Goal: Task Accomplishment & Management: Complete application form

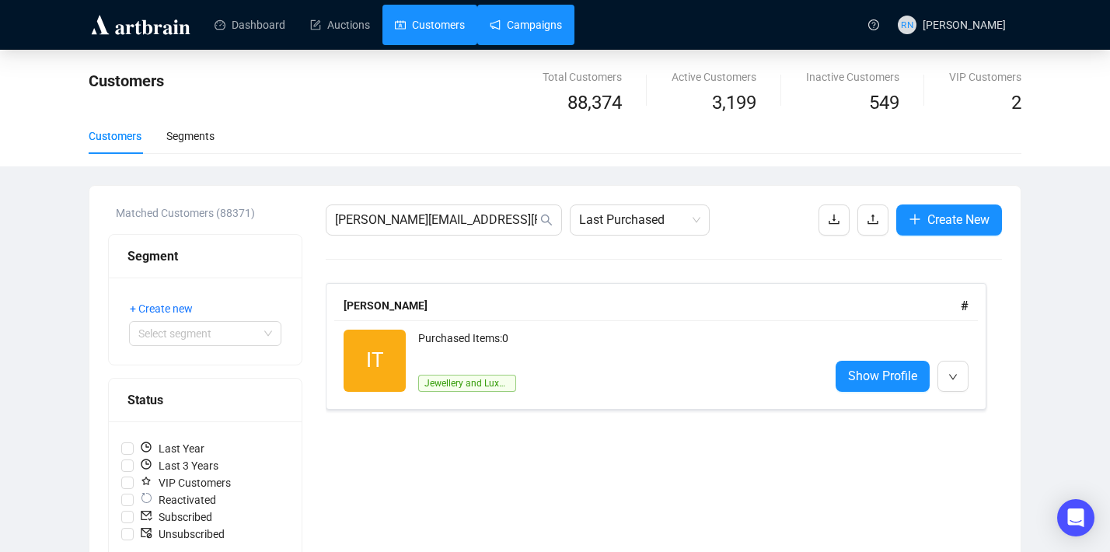
click at [541, 22] on link "Campaigns" at bounding box center [526, 25] width 72 height 40
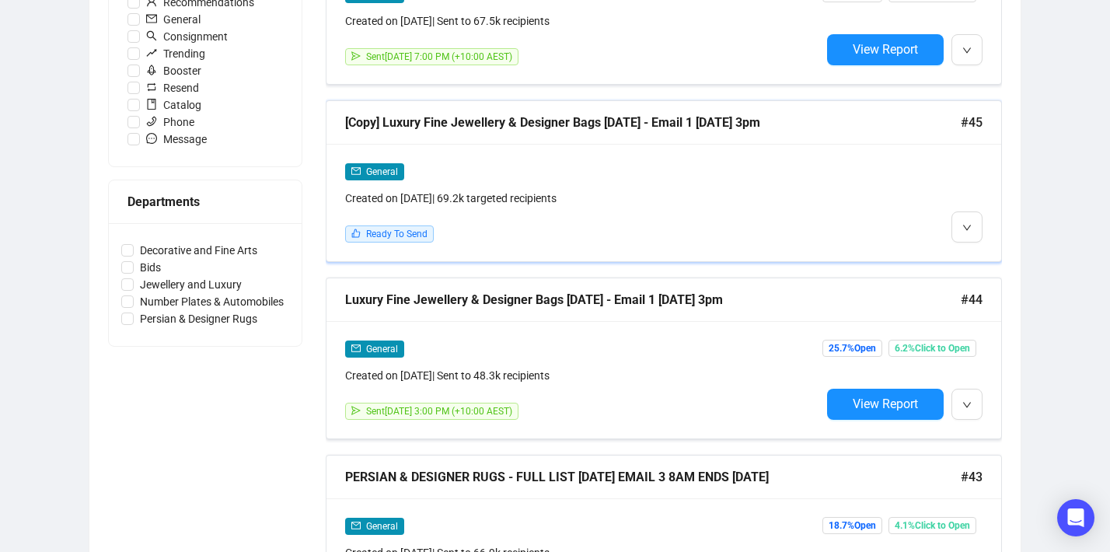
scroll to position [534, 0]
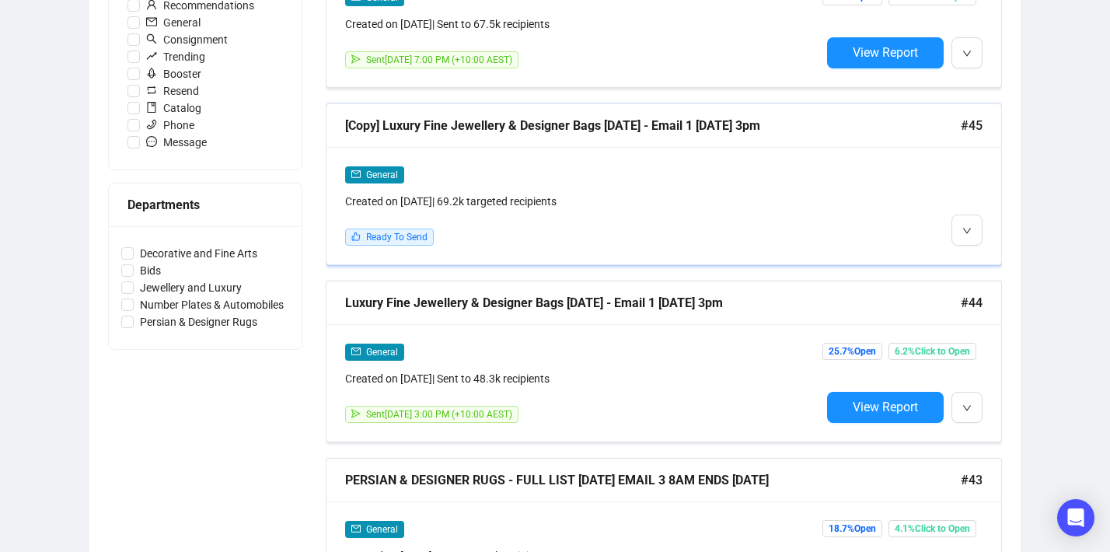
click at [761, 201] on div "Created on Sep 30, 2025 | 69.2k targeted recipients" at bounding box center [583, 201] width 476 height 17
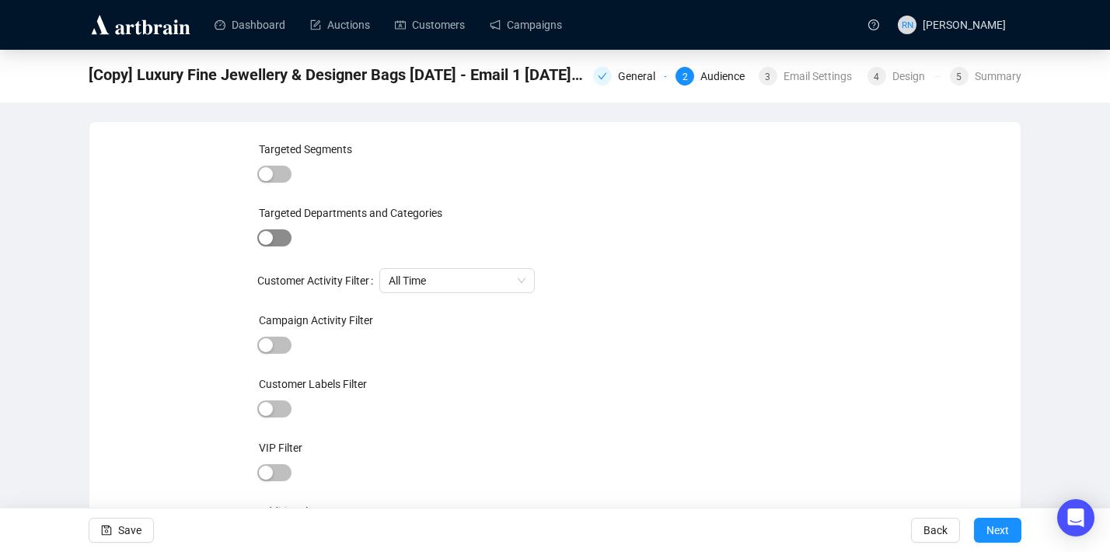
click at [278, 243] on span "button" at bounding box center [274, 237] width 34 height 17
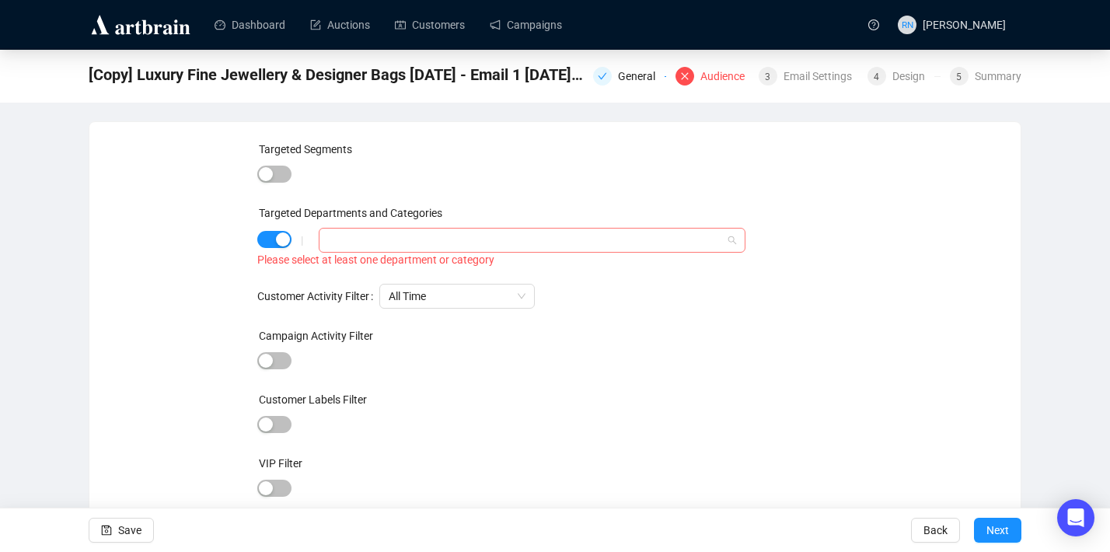
click at [347, 245] on div at bounding box center [524, 240] width 404 height 22
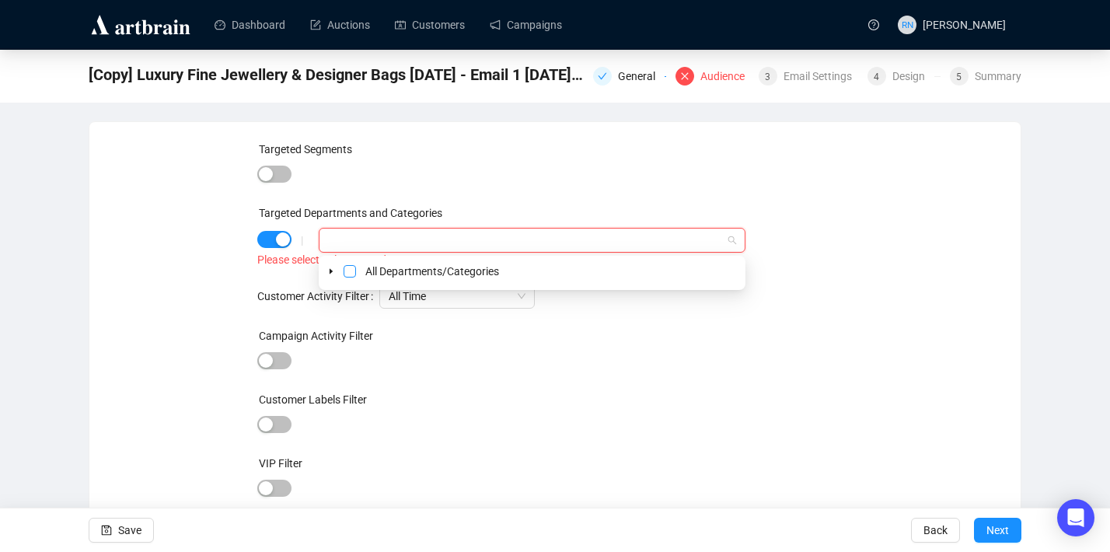
click at [346, 274] on span "Select All Departments/Categories" at bounding box center [350, 271] width 12 height 12
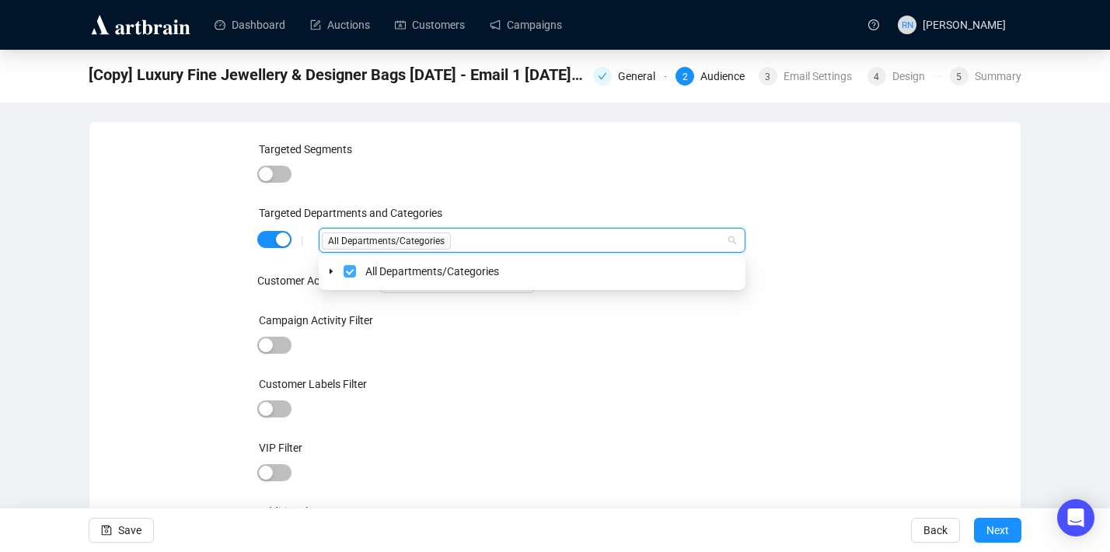
click at [344, 273] on span "Select All Departments/Categories" at bounding box center [350, 271] width 12 height 12
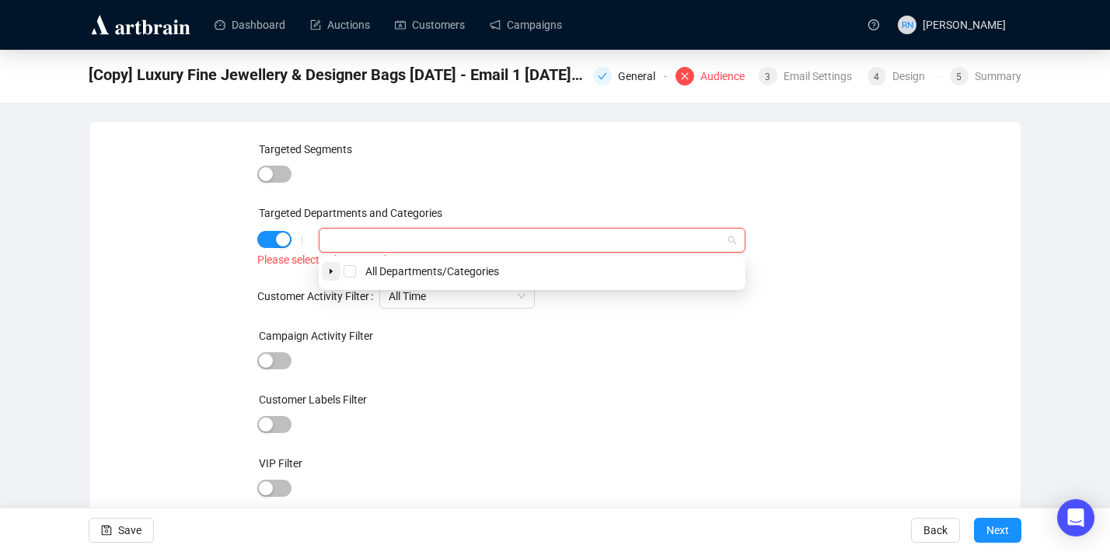
click at [333, 273] on icon "caret-down" at bounding box center [331, 271] width 8 height 8
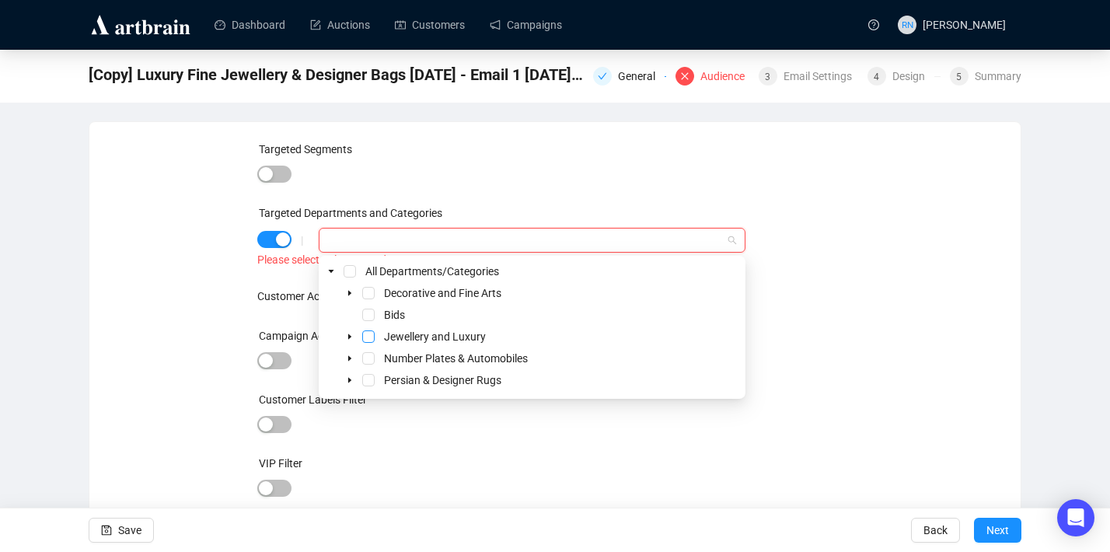
click at [373, 337] on span "Select Jewellery and Luxury" at bounding box center [368, 336] width 12 height 12
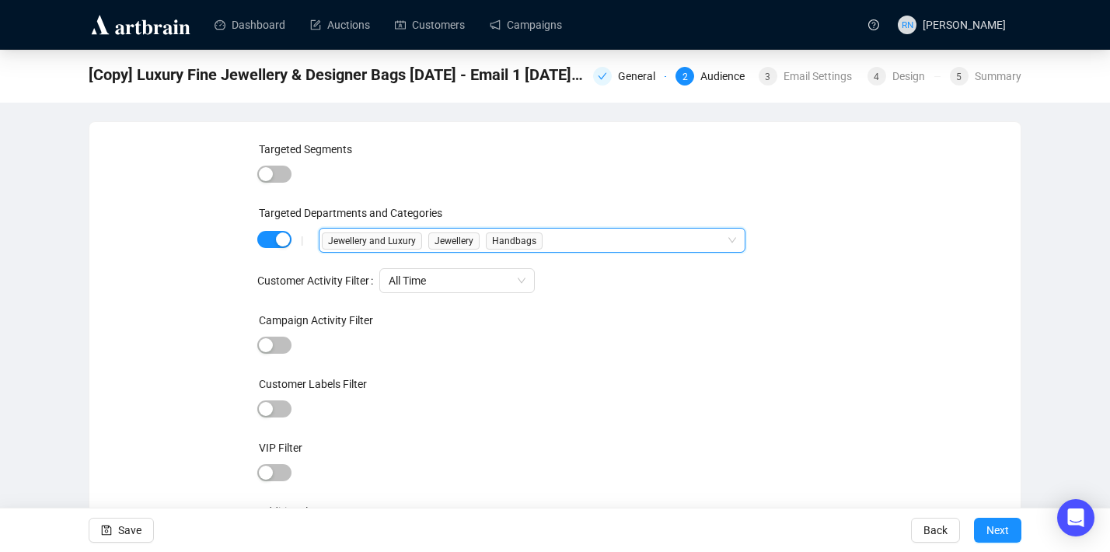
click at [177, 332] on div "Targeted Segments Targeted Departments and Categories | Jewellery and Luxury, J…" at bounding box center [555, 354] width 894 height 426
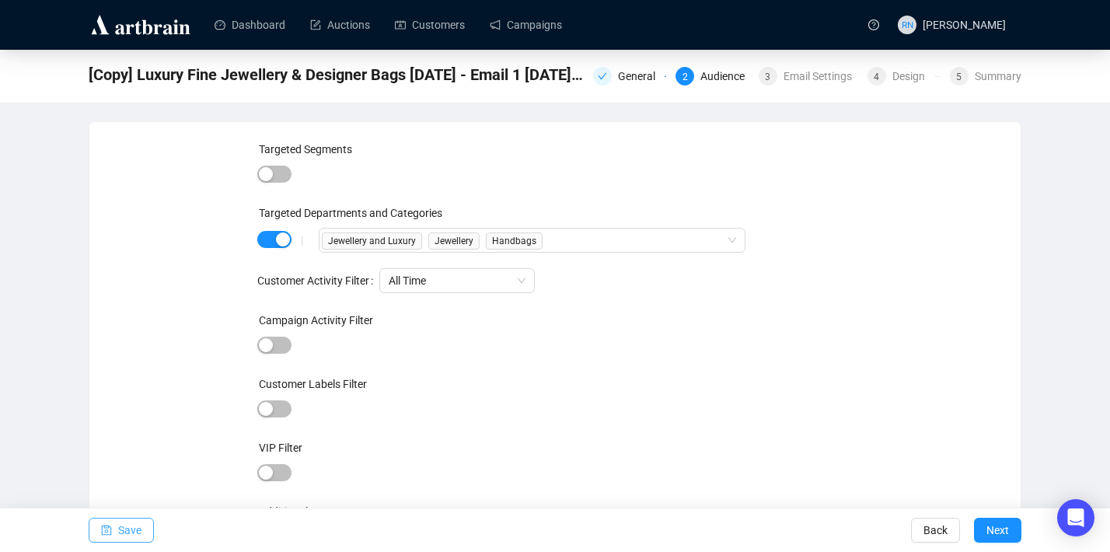
click at [129, 539] on span "Save" at bounding box center [129, 530] width 23 height 44
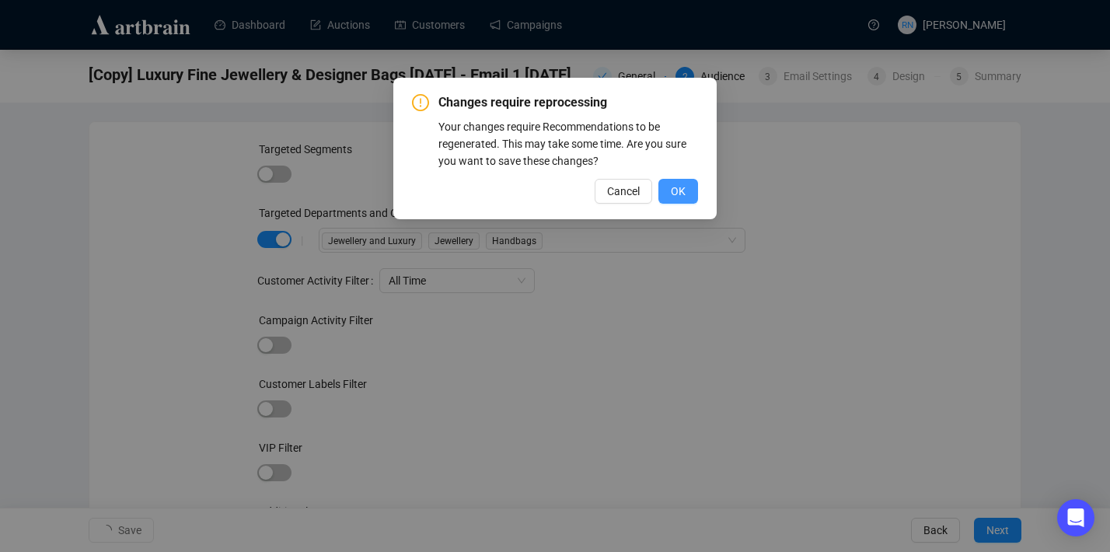
click at [673, 195] on span "OK" at bounding box center [678, 191] width 15 height 17
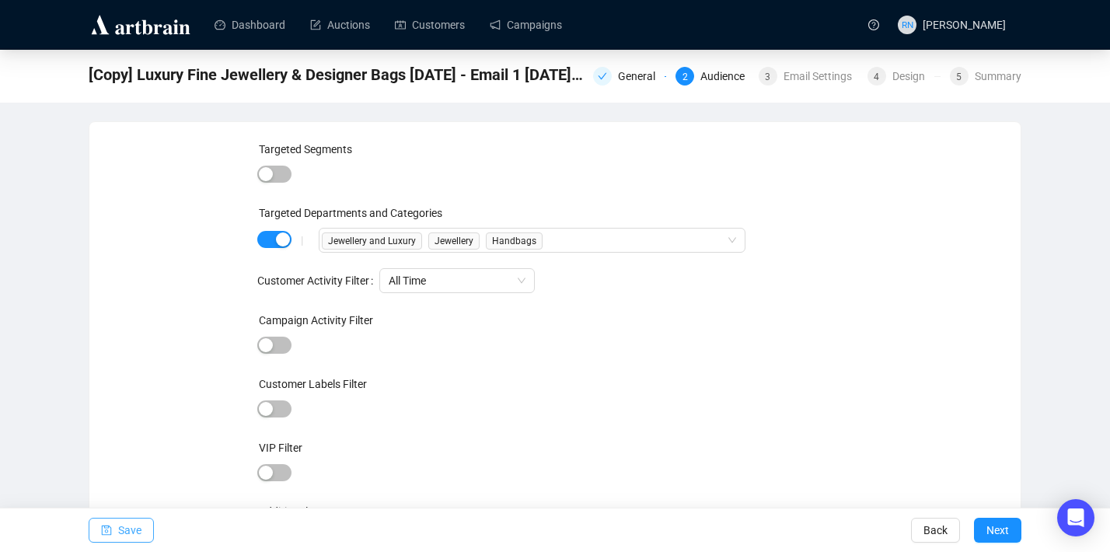
click at [145, 529] on button "Save" at bounding box center [121, 530] width 65 height 25
click at [628, 75] on div "General" at bounding box center [641, 76] width 47 height 19
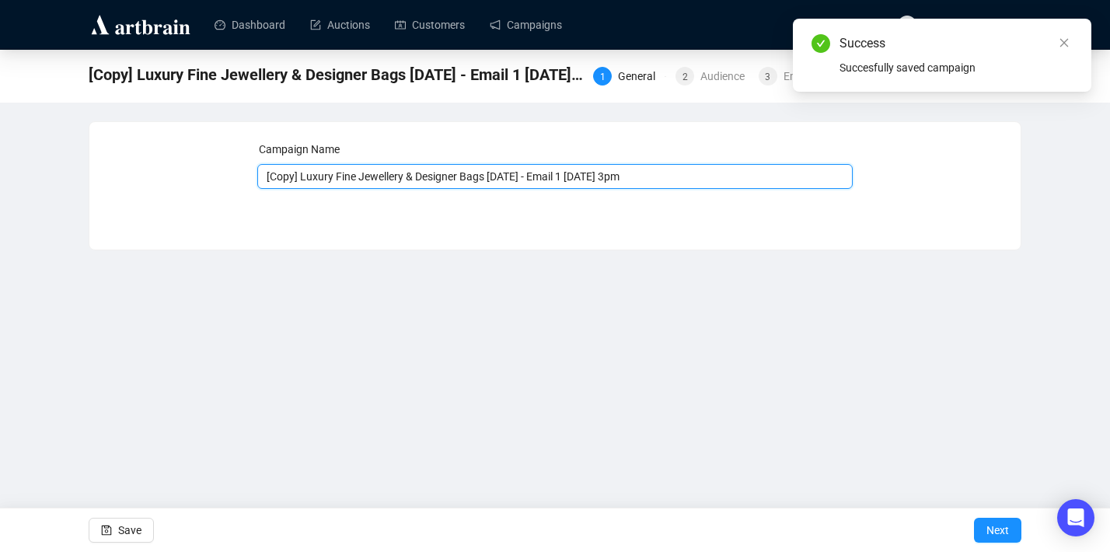
click at [305, 179] on input "[Copy] Luxury Fine Jewellery & Designer Bags 6.10.25 - Email 1 30.9.25 3pm" at bounding box center [555, 176] width 596 height 25
drag, startPoint x: 305, startPoint y: 179, endPoint x: 243, endPoint y: 179, distance: 61.4
click at [243, 179] on div "Campaign Name [Copy] Luxury Fine Jewellery & Designer Bags 6.10.25 - Email 1 30…" at bounding box center [555, 174] width 894 height 67
click at [547, 179] on input "Luxury Fine Jewellery & Designer Bags 6.10.25 - Email 1 30.9.25 3pm" at bounding box center [555, 176] width 596 height 25
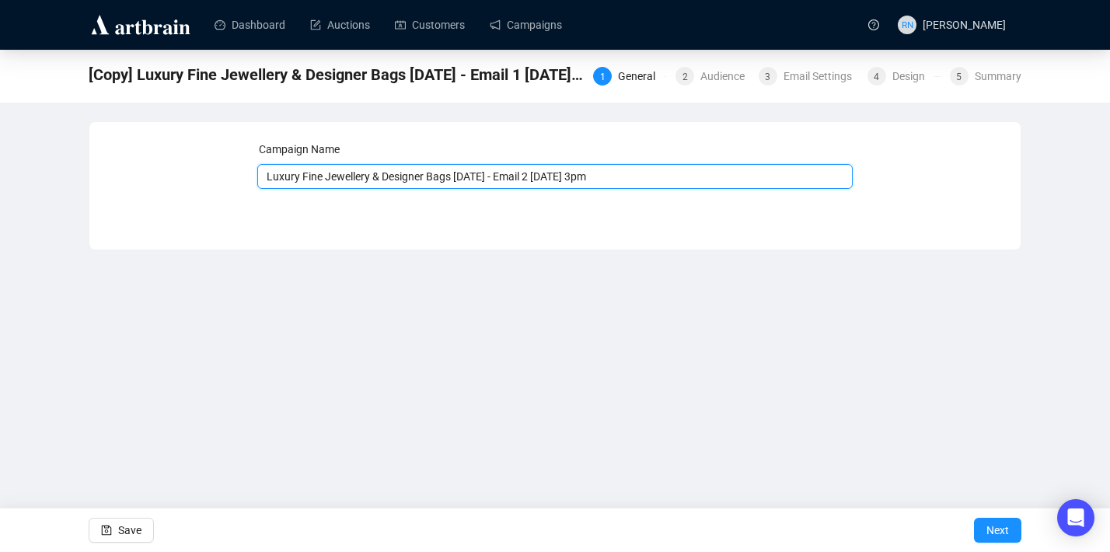
click at [562, 176] on input "Luxury Fine Jewellery & Designer Bags 6.10.25 - Email 2 30.9.25 3pm" at bounding box center [555, 176] width 596 height 25
click at [592, 181] on input "Luxury Fine Jewellery & Designer Bags 6.10.25 - Email 2 3.9.25 3pm" at bounding box center [555, 176] width 596 height 25
click at [641, 182] on input "Luxury Fine Jewellery & Designer Bags 6.10.25 - Email 2 3.9.25 12pm" at bounding box center [555, 176] width 596 height 25
type input "Luxury Fine Jewellery & Designer Bags 6.10.25 - Email 2 3.9.25 12pm Jewellery L…"
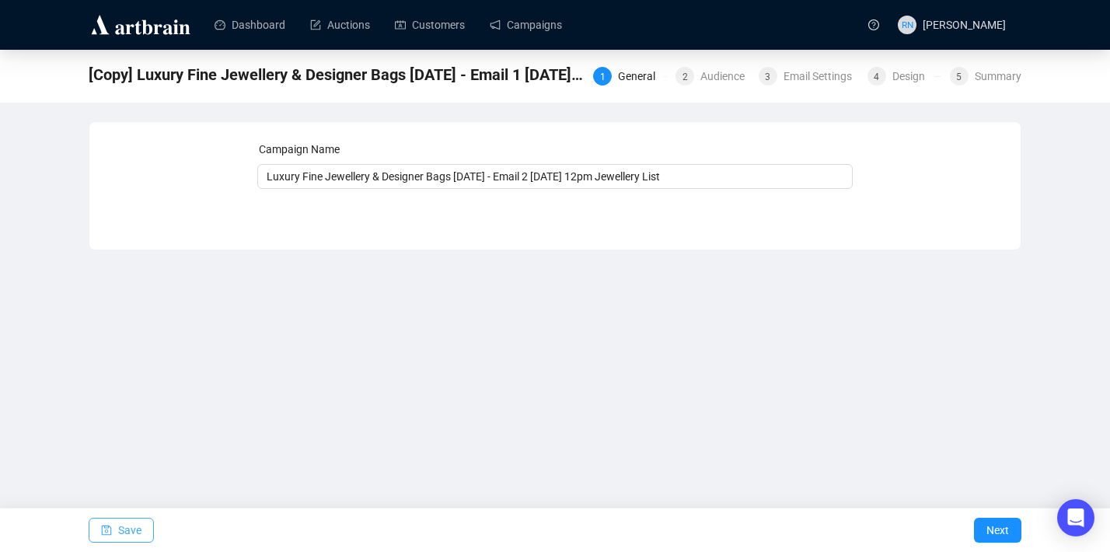
click at [120, 538] on span "Save" at bounding box center [129, 530] width 23 height 44
click at [118, 530] on span "Save" at bounding box center [129, 530] width 23 height 44
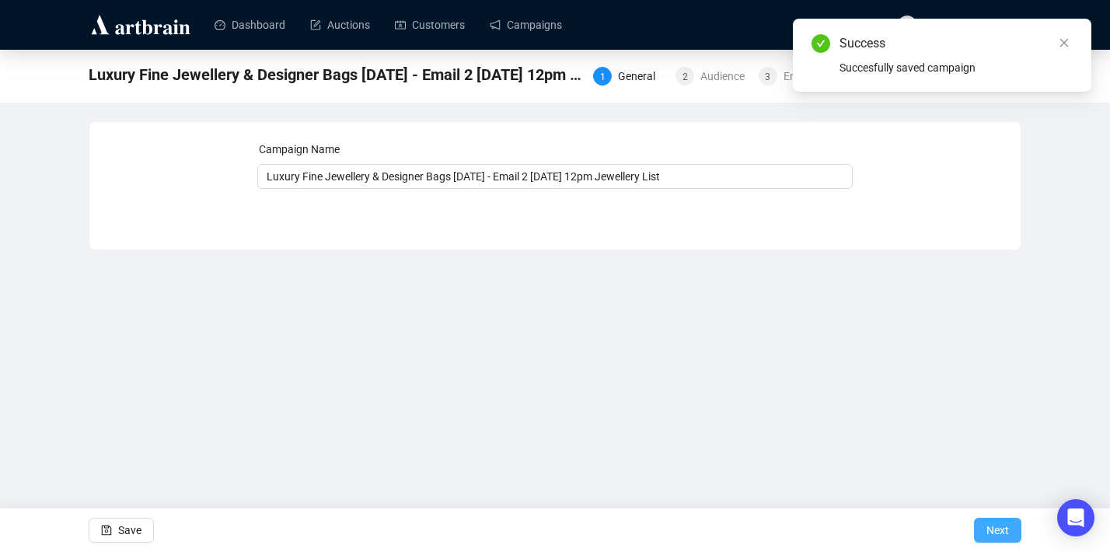
click at [1009, 533] on button "Next" at bounding box center [997, 530] width 47 height 25
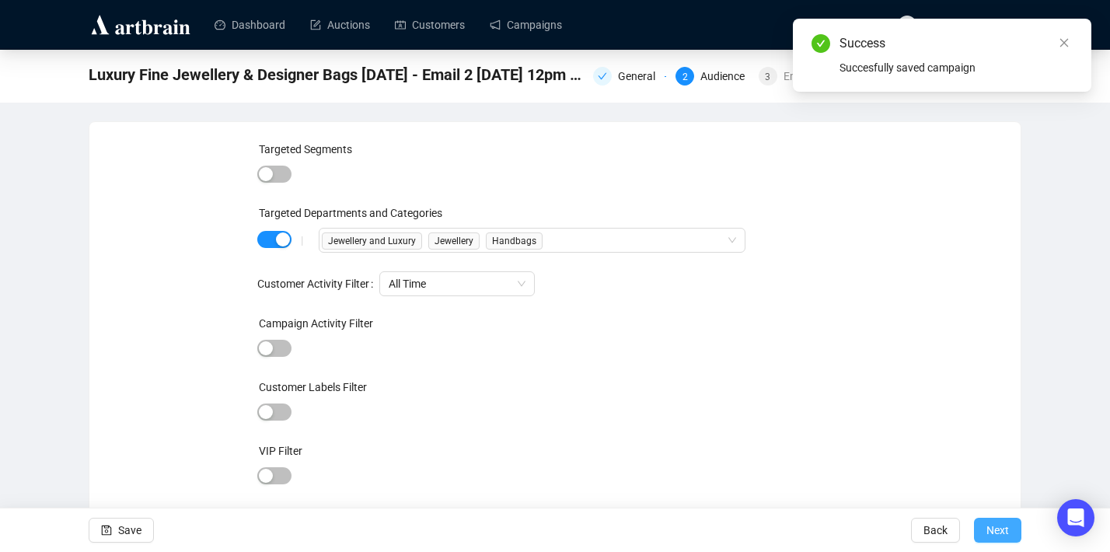
click at [994, 536] on span "Next" at bounding box center [997, 530] width 23 height 44
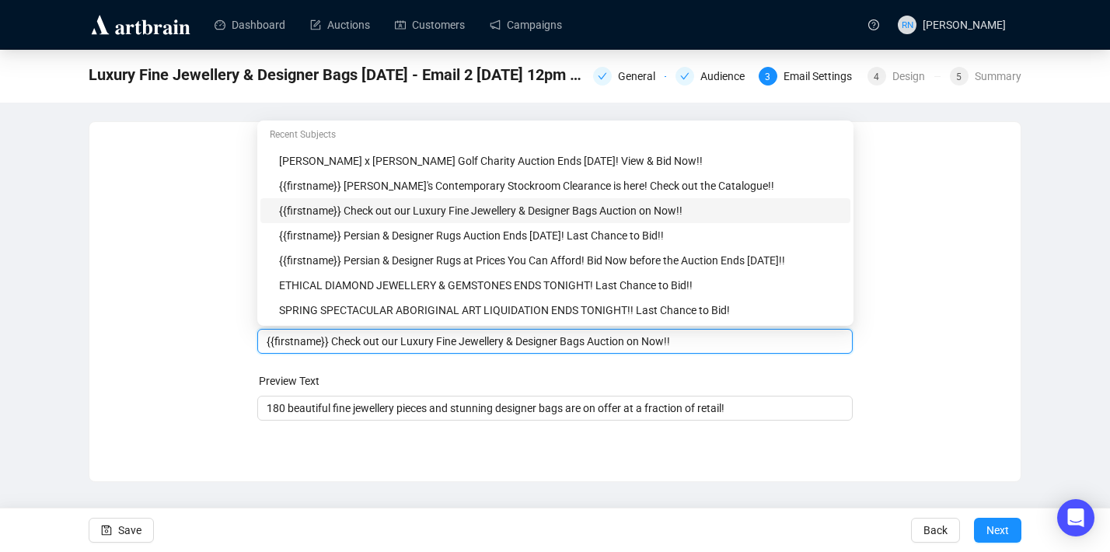
click at [333, 313] on body "Dashboard Auctions Customers Campaigns RN Reannon Navaratnam Luxury Fine Jewell…" at bounding box center [555, 276] width 1110 height 552
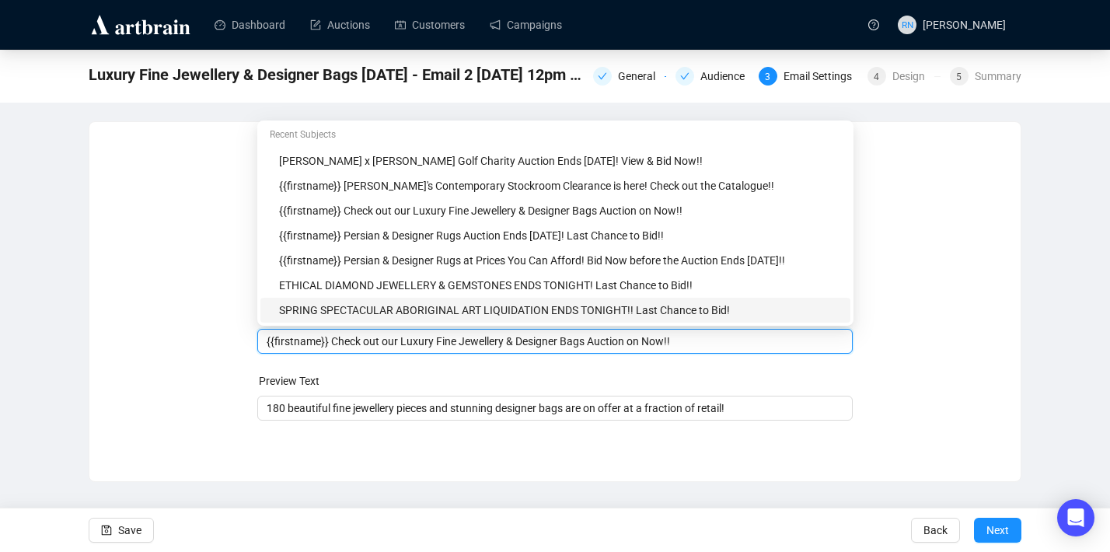
drag, startPoint x: 404, startPoint y: 343, endPoint x: 335, endPoint y: 343, distance: 69.2
click at [335, 343] on input "{{firstname}} Check out our Luxury Fine Jewellery & Designer Bags Auction on No…" at bounding box center [556, 341] width 578 height 17
drag, startPoint x: 646, startPoint y: 342, endPoint x: 687, endPoint y: 342, distance: 41.2
click at [687, 342] on input "{{firstname}} Don't Miss this Luxury Fine Jewellery & Designer Bags Auction on …" at bounding box center [556, 341] width 578 height 17
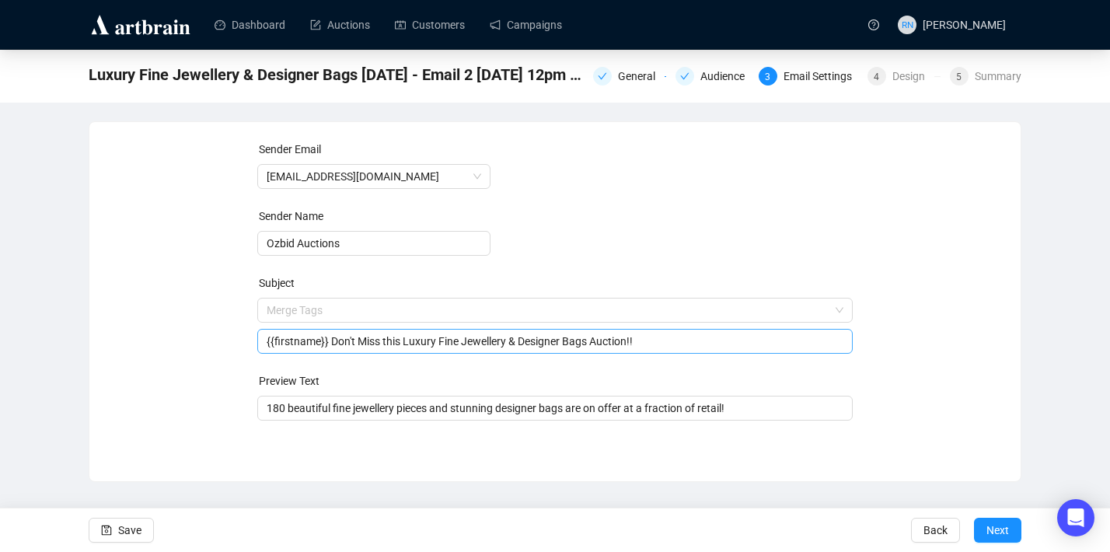
click at [399, 347] on input "{{firstname}} Don't Miss this Luxury Fine Jewellery & Designer Bags Auction!!" at bounding box center [556, 341] width 578 height 17
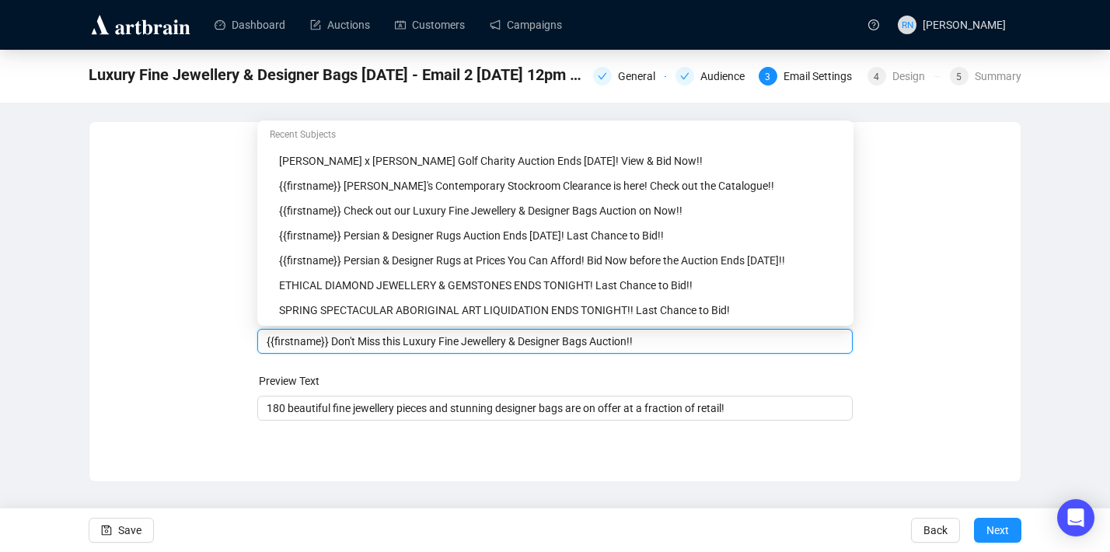
click at [399, 347] on input "{{firstname}} Don't Miss this Luxury Fine Jewellery & Designer Bags Auction!!" at bounding box center [556, 341] width 578 height 17
click at [647, 341] on input "{{firstname}} Don't Miss our Luxury Fine Jewellery & Designer Bags Auction!!" at bounding box center [556, 341] width 578 height 17
click at [641, 341] on input "{{firstname}} Don't Miss our Luxury Fine Jewellery & Designer Bags Auction!!" at bounding box center [556, 341] width 578 height 17
click at [688, 345] on input "{{firstname}} Don't Miss our Luxury Fine Jewellery & Designer Bags Auction!!" at bounding box center [556, 341] width 578 height 17
click at [648, 341] on input "{{firstname}} Don't Miss our Luxury Fine Jewellery & Designer Bags Auction!! Pl…" at bounding box center [556, 341] width 578 height 17
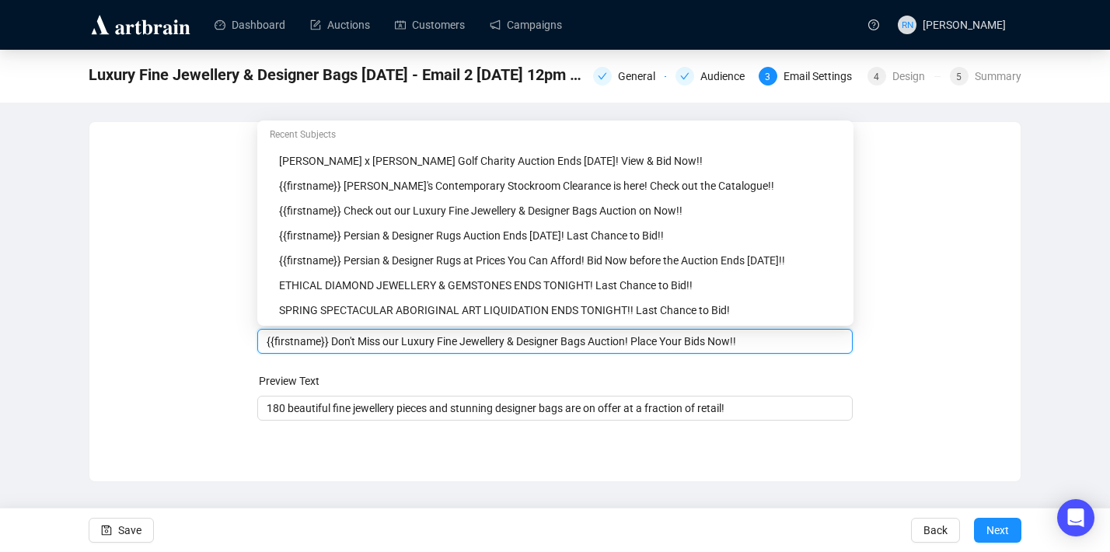
type input "{{firstname}} Don't Miss our Luxury Fine Jewellery & Designer Bags Auction! Pla…"
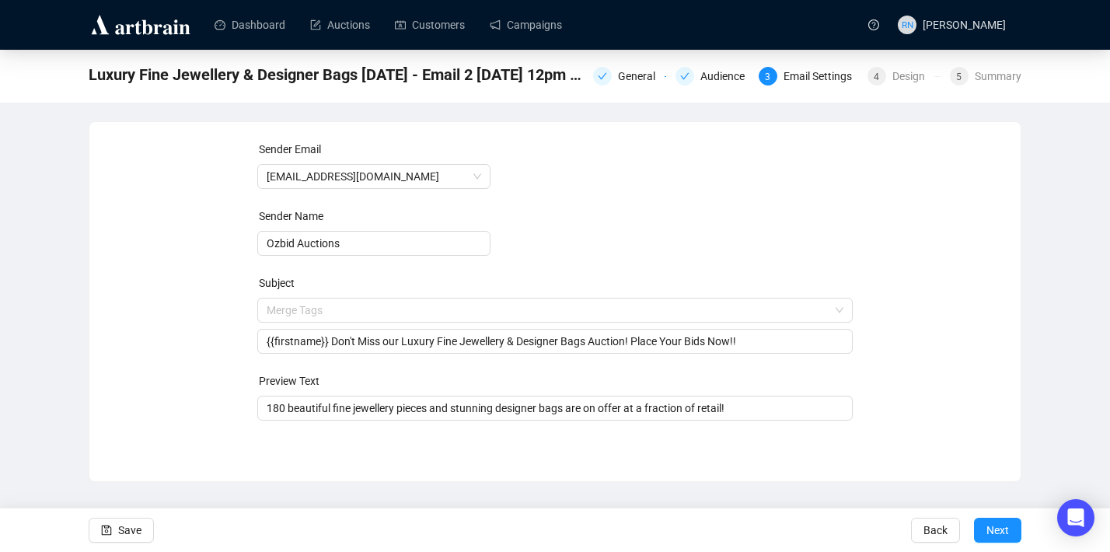
click at [532, 364] on form "Sender Email auctions@ozbid.com.au Sender Name Ozbid Auctions Subject Merge Tag…" at bounding box center [555, 281] width 596 height 280
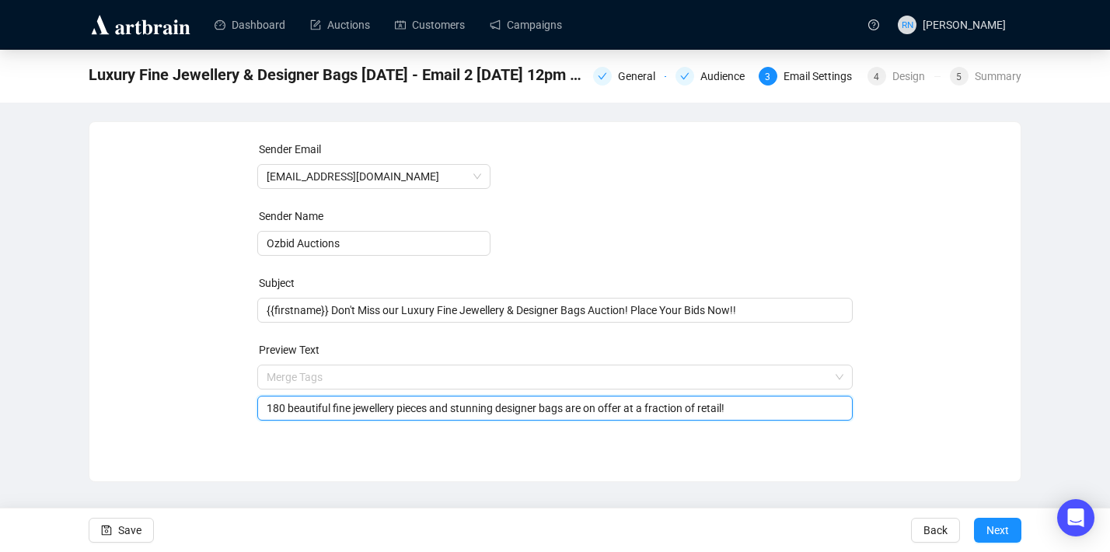
click at [449, 413] on input "180 beautiful fine jewellery pieces and stunning designer bags are on offer at …" at bounding box center [556, 408] width 578 height 17
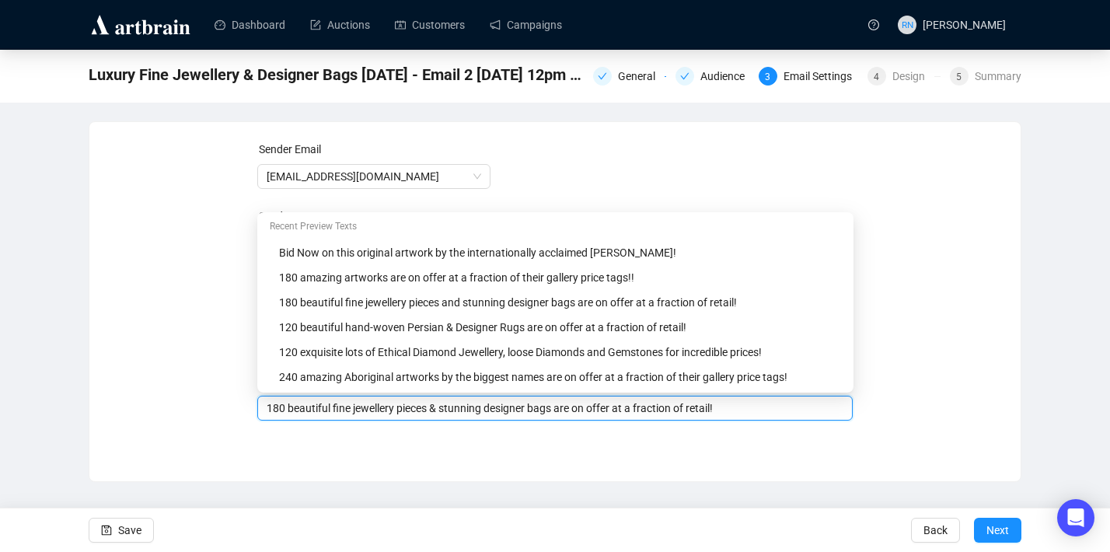
click at [292, 410] on input "180 beautiful fine jewellery pieces & stunning designer bags are on offer at a …" at bounding box center [556, 408] width 578 height 17
click at [338, 412] on input "180 Beautiful fine jewellery pieces & stunning designer bags are on offer at a …" at bounding box center [556, 408] width 578 height 17
click at [364, 410] on input "180 Beautiful Fine jewellery pieces & stunning designer bags are on offer at a …" at bounding box center [556, 408] width 578 height 17
click at [414, 410] on input "180 Beautiful Fine Jewellery pieces & stunning designer bags are on offer at a …" at bounding box center [556, 408] width 578 height 17
click at [463, 410] on input "180 Beautiful Fine Jewellery Pieces & stunning designer bags are on offer at a …" at bounding box center [556, 408] width 578 height 17
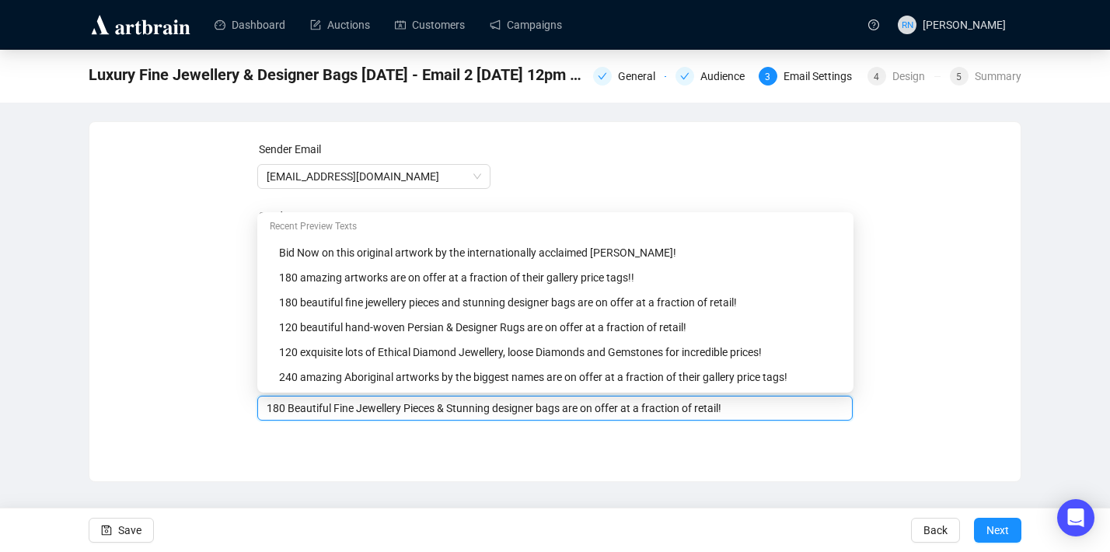
click at [512, 410] on input "180 Beautiful Fine Jewellery Pieces & Stunning designer bags are on offer at a …" at bounding box center [556, 408] width 578 height 17
click at [557, 407] on input "180 Beautiful Fine Jewellery Pieces & Stunning Designer bags are on offer at a …" at bounding box center [556, 408] width 578 height 17
click at [619, 410] on input "180 Beautiful Fine Jewellery Pieces & Stunning Designer Bags are on offer at a …" at bounding box center [556, 408] width 578 height 17
click at [665, 413] on input "180 Beautiful Fine Jewellery Pieces & Stunning Designer Bags are on Offer at a …" at bounding box center [556, 408] width 578 height 17
click at [726, 411] on input "180 Beautiful Fine Jewellery Pieces & Stunning Designer Bags are on Offer at a …" at bounding box center [556, 408] width 578 height 17
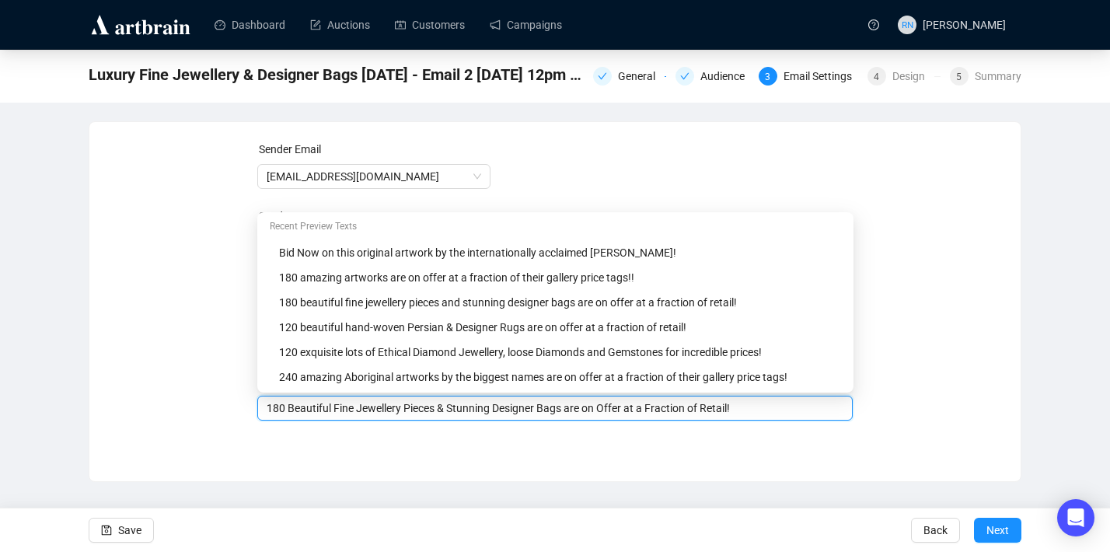
type input "180 Beautiful Fine Jewellery Pieces & Stunning Designer Bags are on Offer at a …"
click at [787, 426] on div "Sender Email auctions@ozbid.com.au Sender Name Ozbid Auctions Subject {{firstna…" at bounding box center [555, 290] width 596 height 299
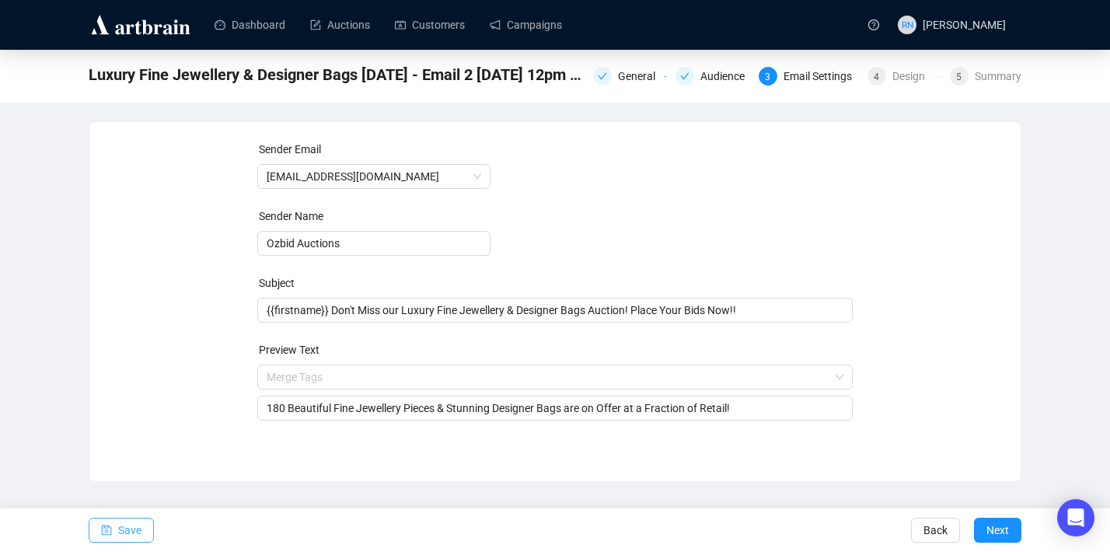
click at [149, 529] on button "Save" at bounding box center [121, 530] width 65 height 25
click at [141, 528] on span "Save" at bounding box center [129, 530] width 23 height 44
click at [117, 539] on button "Save" at bounding box center [121, 530] width 65 height 25
click at [135, 531] on span "Save" at bounding box center [129, 530] width 23 height 44
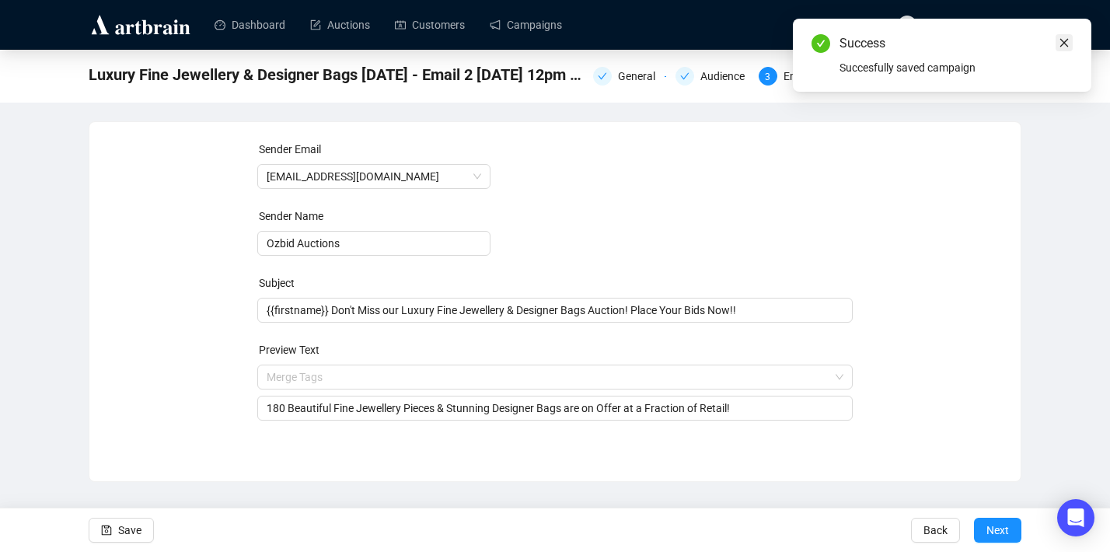
click at [1058, 45] on link "Close" at bounding box center [1064, 42] width 17 height 17
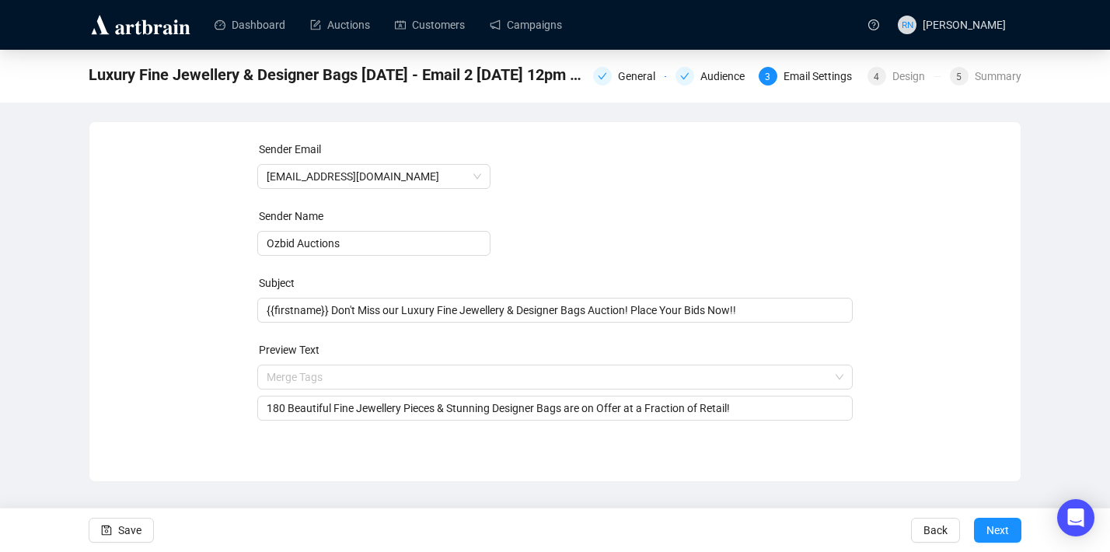
click at [893, 86] on div "General Audience 3 Email Settings 4 Design 5 Summary" at bounding box center [807, 74] width 428 height 25
click at [892, 76] on div "Design" at bounding box center [913, 76] width 42 height 19
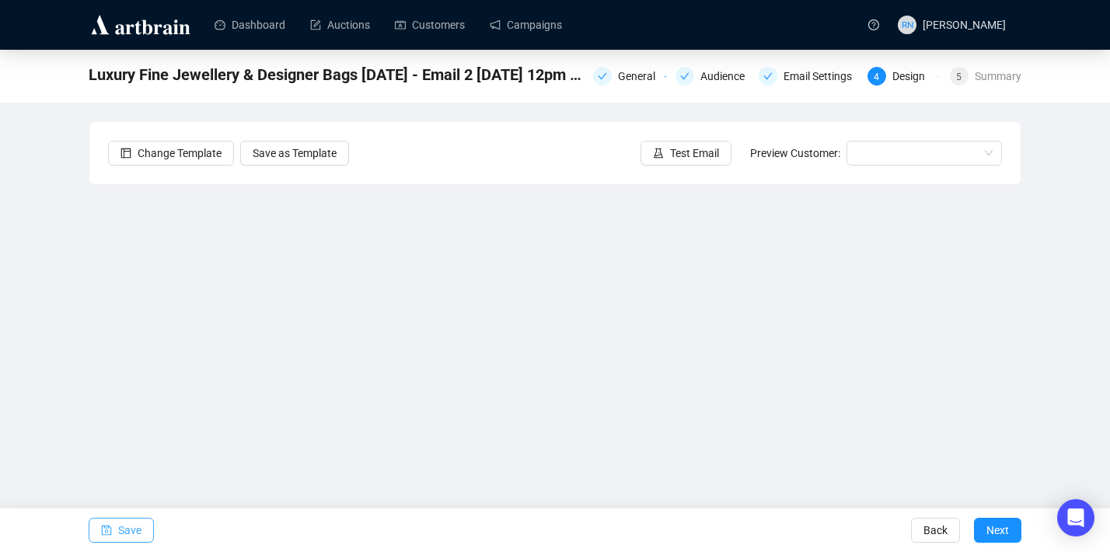
click at [121, 529] on span "Save" at bounding box center [129, 530] width 23 height 44
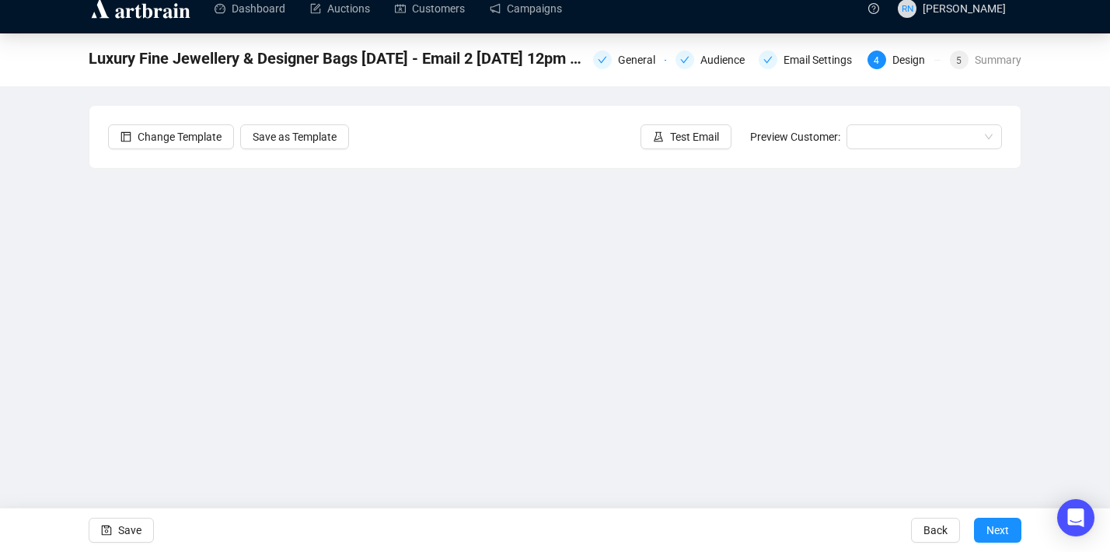
scroll to position [26, 0]
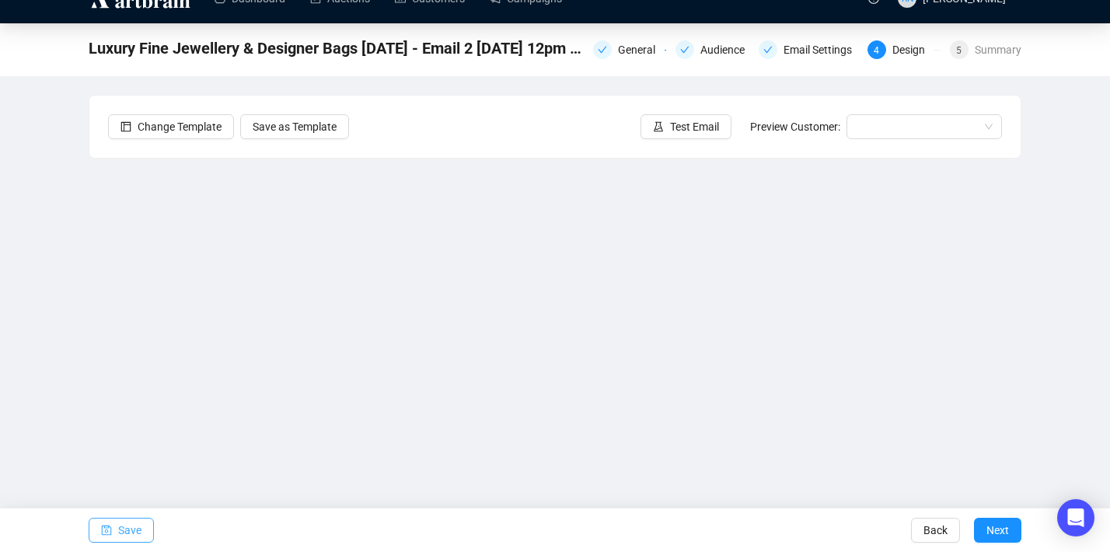
click at [131, 533] on span "Save" at bounding box center [129, 530] width 23 height 44
click at [141, 533] on span "Save" at bounding box center [129, 530] width 23 height 44
click at [139, 528] on span "Save" at bounding box center [129, 530] width 23 height 44
click at [153, 526] on button "Save" at bounding box center [121, 530] width 65 height 25
click at [131, 533] on span "Save" at bounding box center [129, 530] width 23 height 44
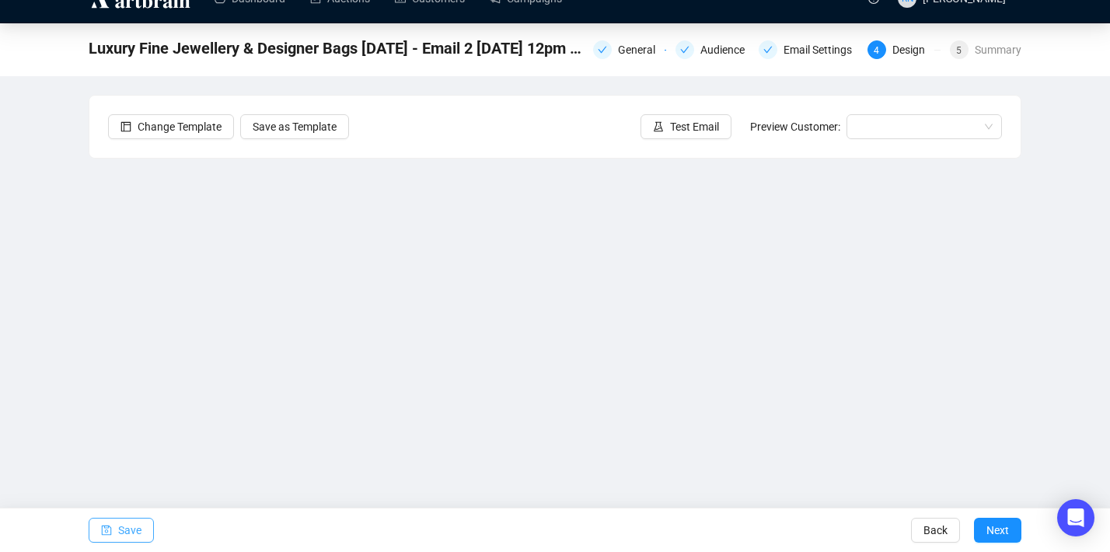
click at [141, 529] on span "Save" at bounding box center [129, 530] width 23 height 44
click at [136, 532] on span "Save" at bounding box center [129, 530] width 23 height 44
click at [123, 531] on span "Save" at bounding box center [129, 530] width 23 height 44
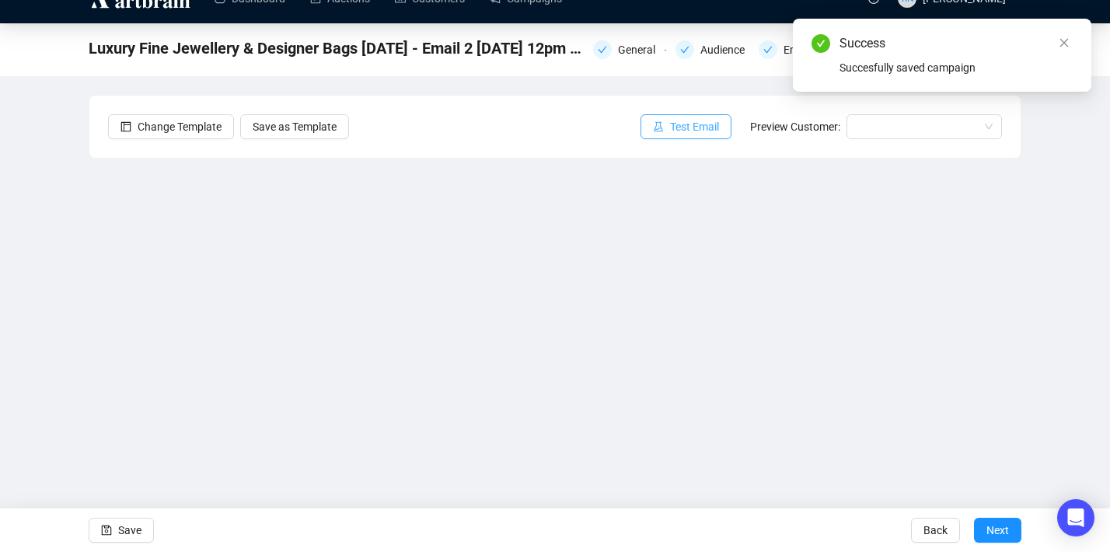
click at [690, 131] on span "Test Email" at bounding box center [694, 126] width 49 height 17
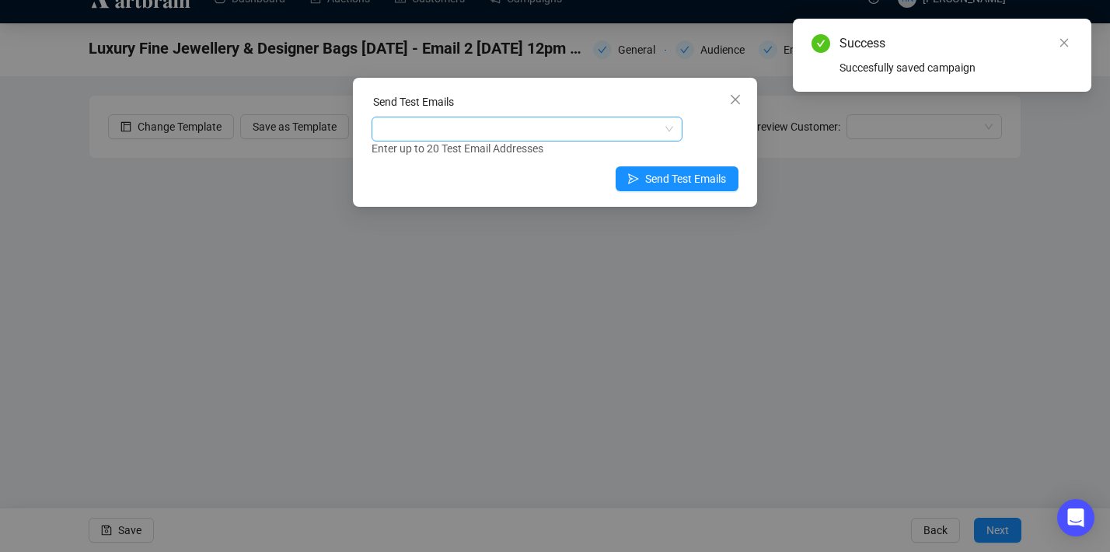
click at [651, 131] on div at bounding box center [519, 129] width 288 height 22
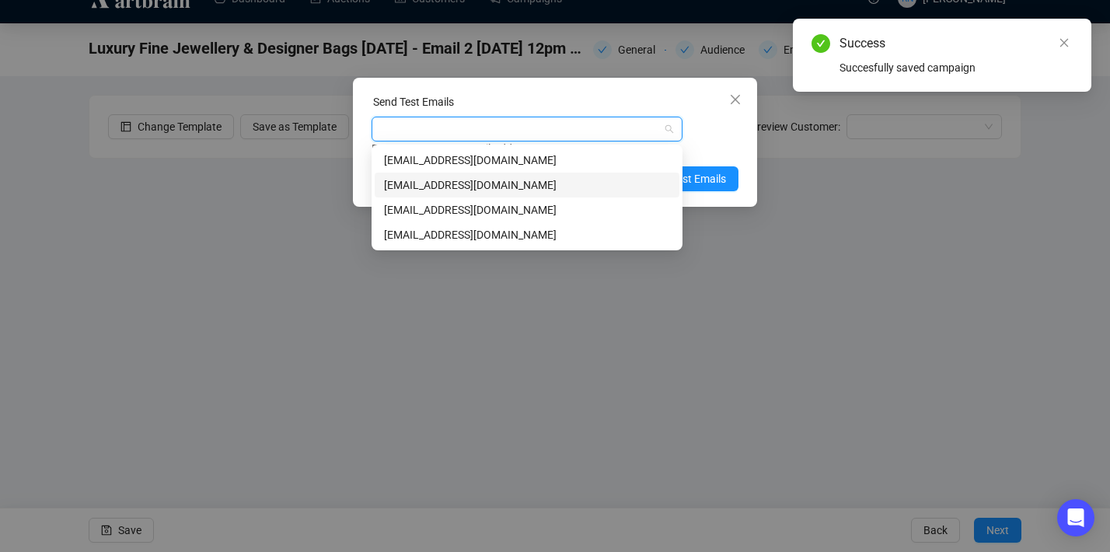
click at [587, 190] on div "art@ozbid.com.au" at bounding box center [527, 184] width 286 height 17
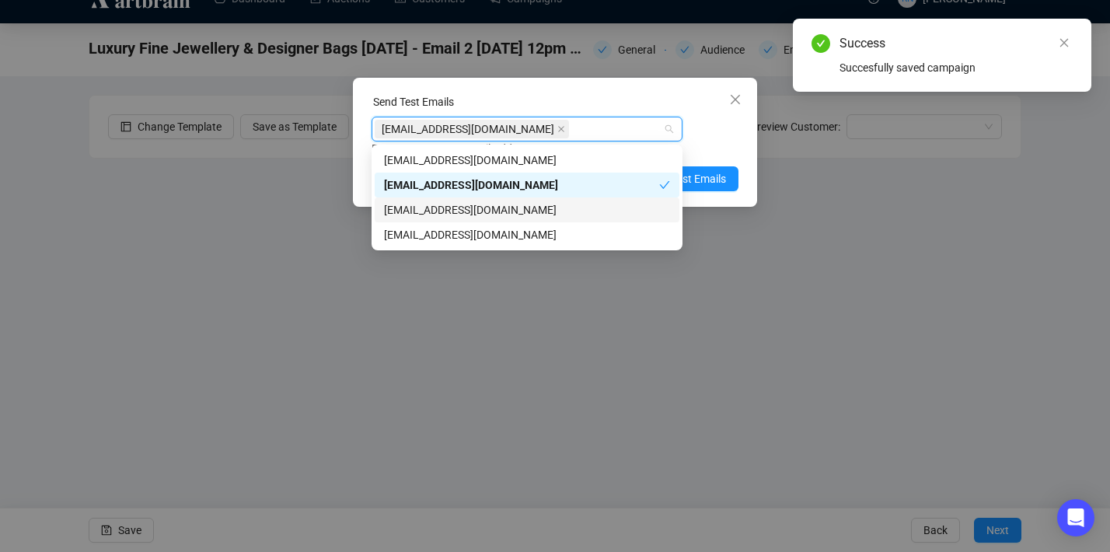
click at [587, 206] on div "info@ozbid.com.au" at bounding box center [527, 209] width 286 height 17
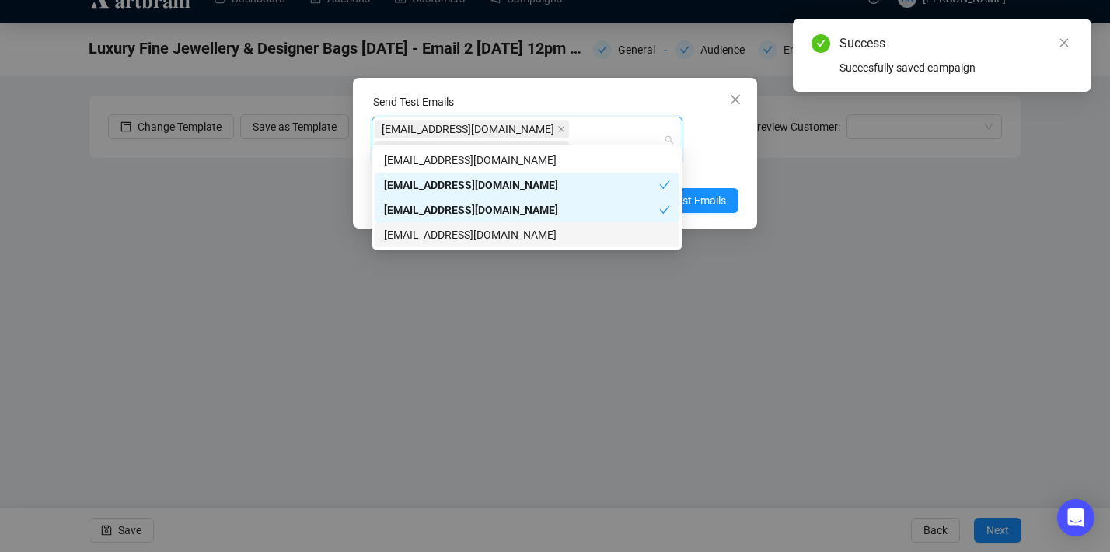
click at [587, 237] on div "reannonnavaratnam@gmail.com" at bounding box center [527, 234] width 286 height 17
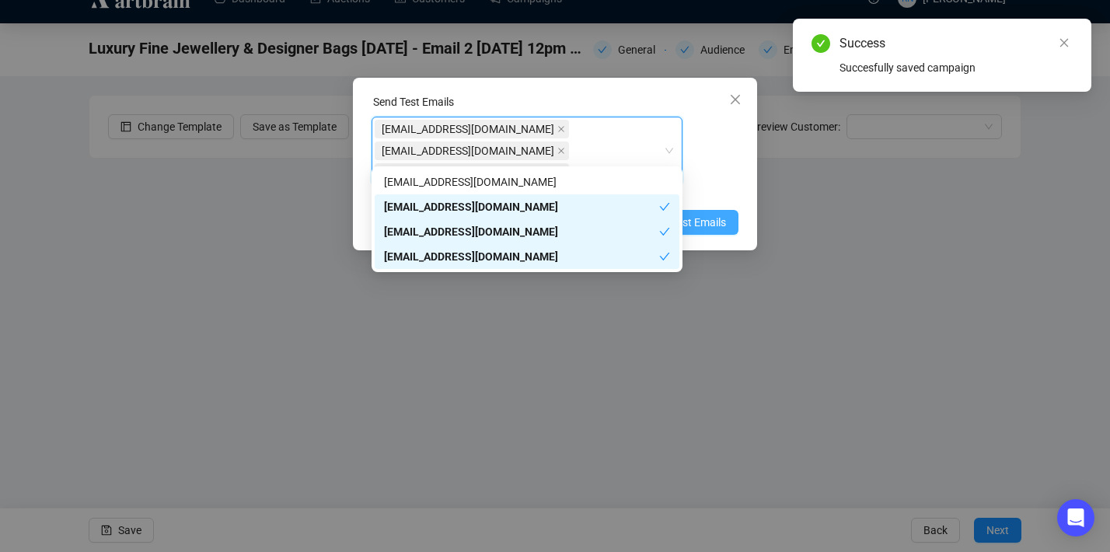
click at [712, 214] on span "Send Test Emails" at bounding box center [685, 222] width 81 height 17
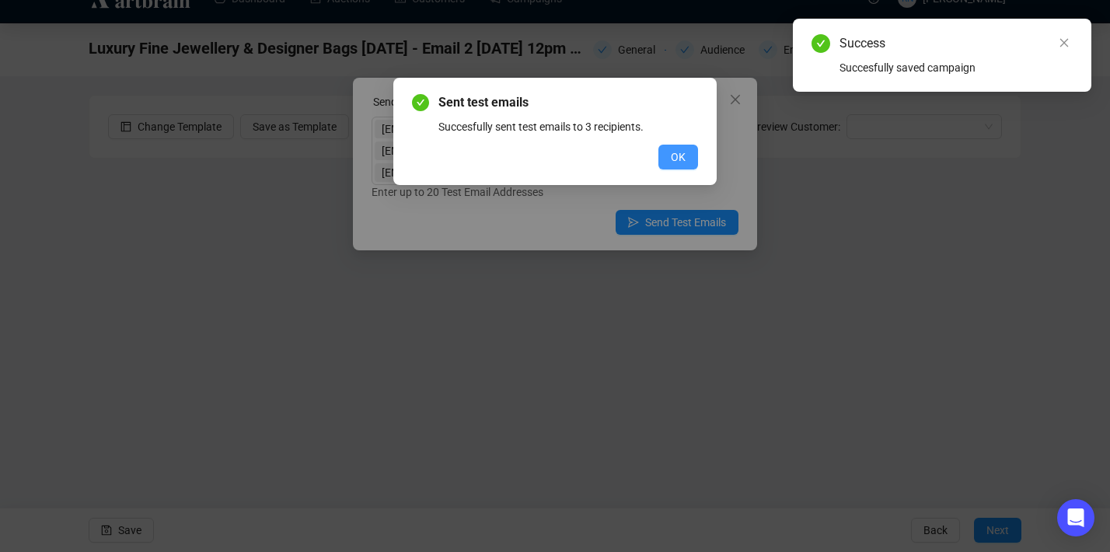
click at [679, 153] on span "OK" at bounding box center [678, 156] width 15 height 17
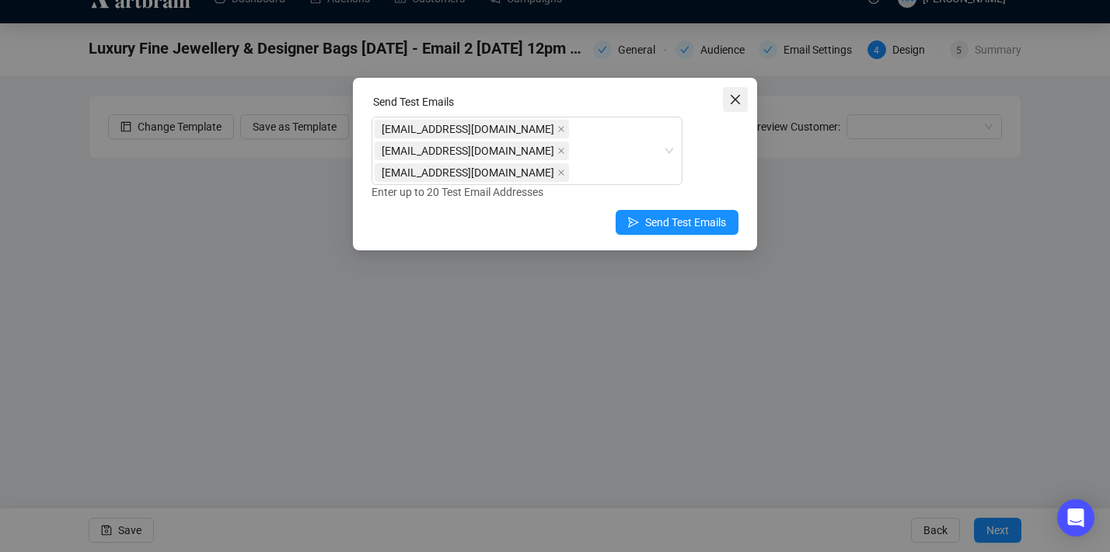
click at [741, 96] on icon "close" at bounding box center [735, 99] width 12 height 12
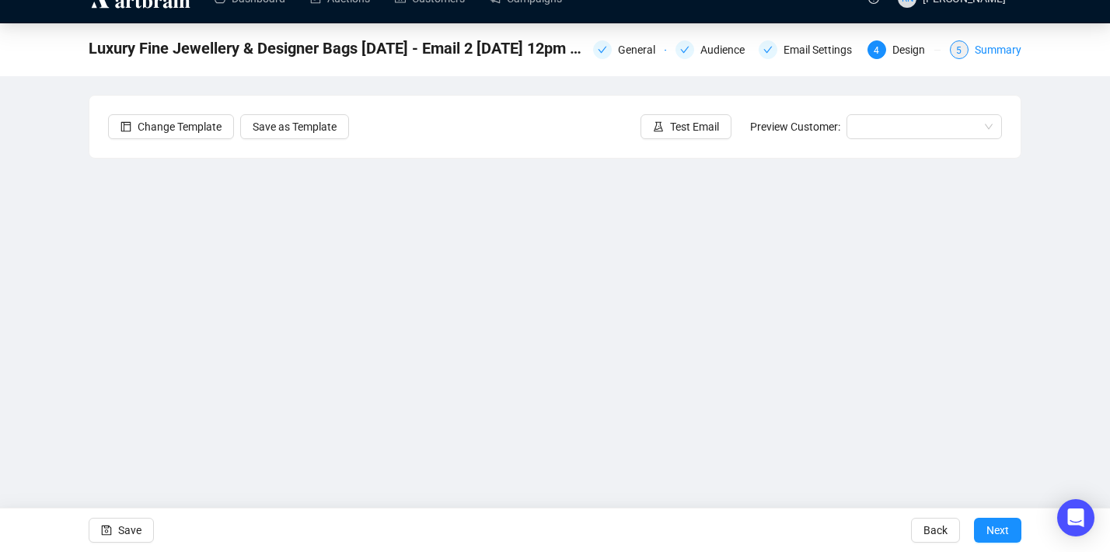
click at [964, 58] on div "5 Summary" at bounding box center [986, 49] width 72 height 19
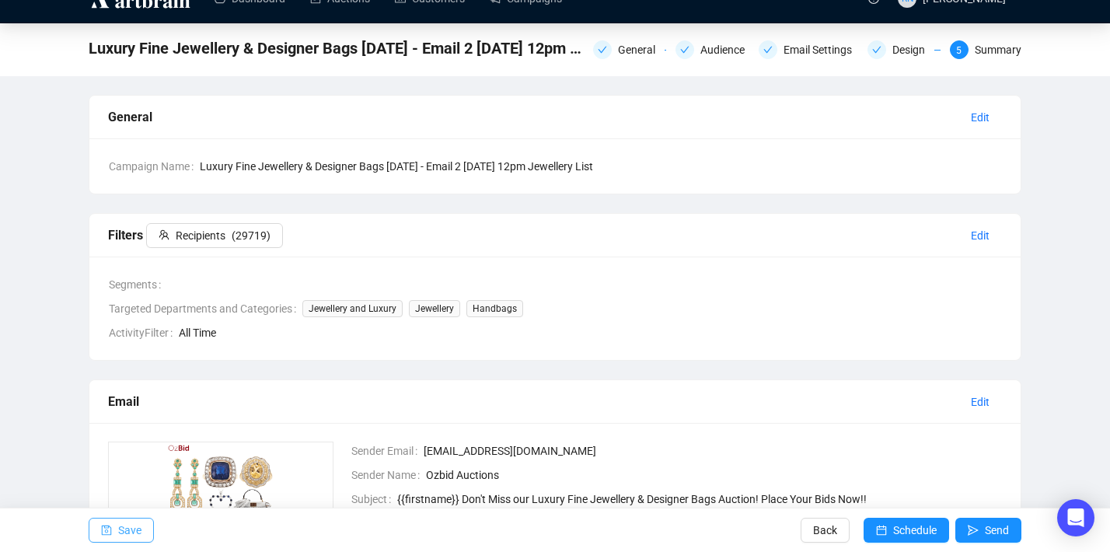
click at [134, 534] on span "Save" at bounding box center [129, 530] width 23 height 44
click at [899, 534] on span "Schedule" at bounding box center [915, 530] width 44 height 44
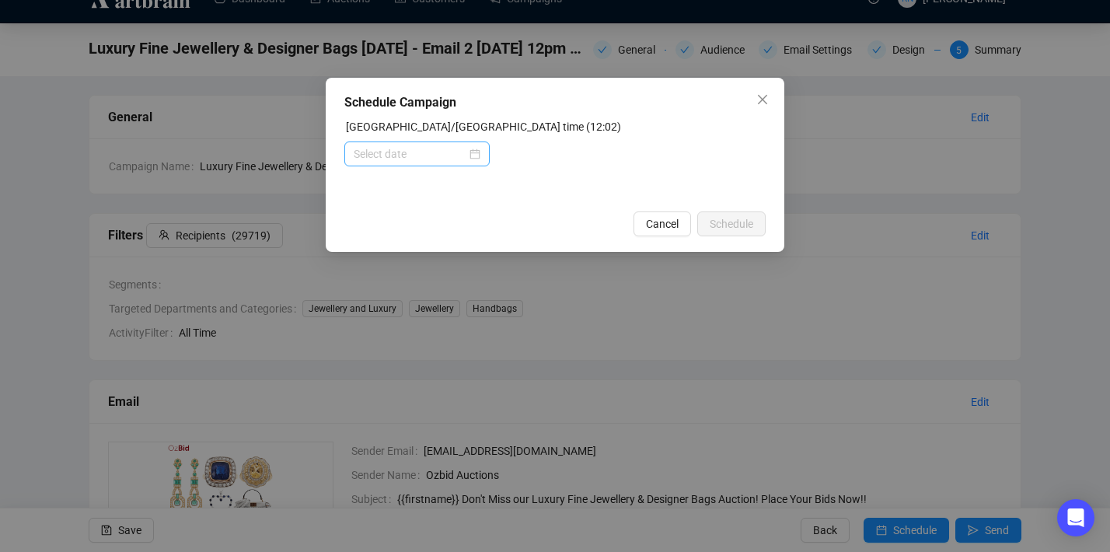
click at [476, 159] on div at bounding box center [417, 153] width 127 height 17
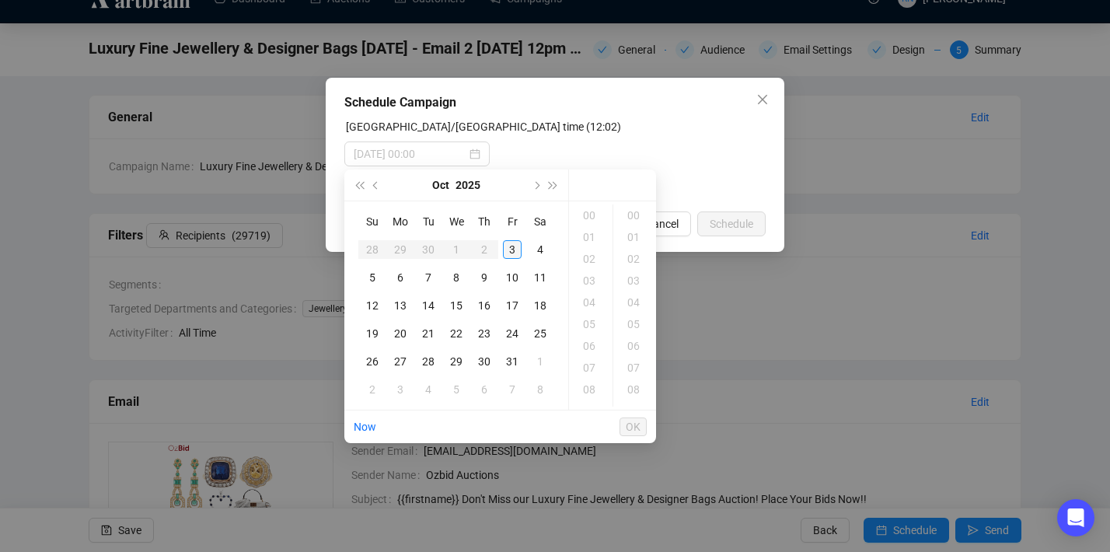
click at [516, 250] on div "3" at bounding box center [512, 249] width 19 height 19
click at [591, 281] on div "15" at bounding box center [590, 281] width 37 height 22
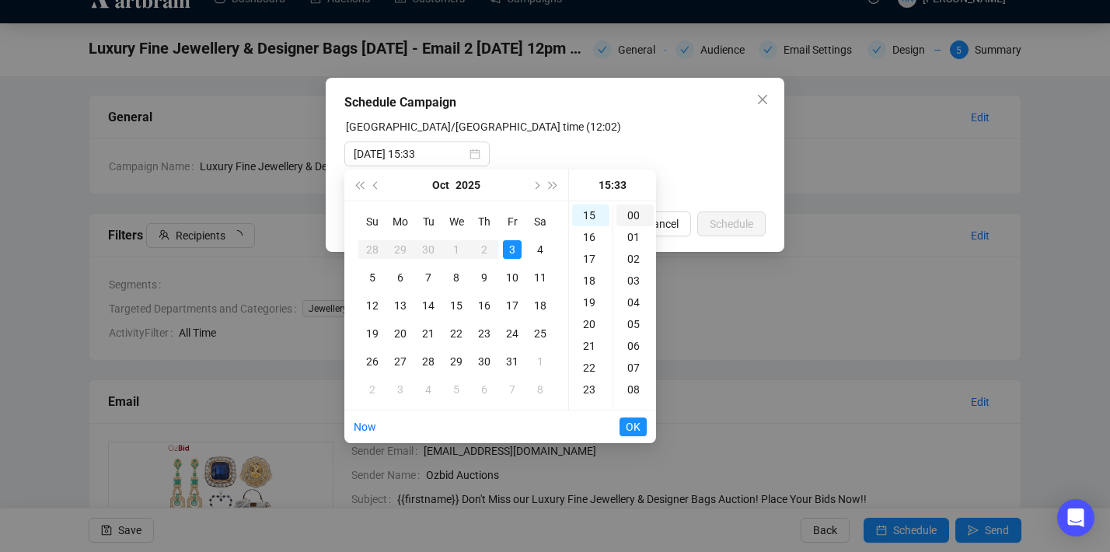
type input "2025-10-03 15:00"
click at [639, 209] on div "00" at bounding box center [634, 215] width 37 height 22
click at [681, 155] on div at bounding box center [554, 153] width 421 height 25
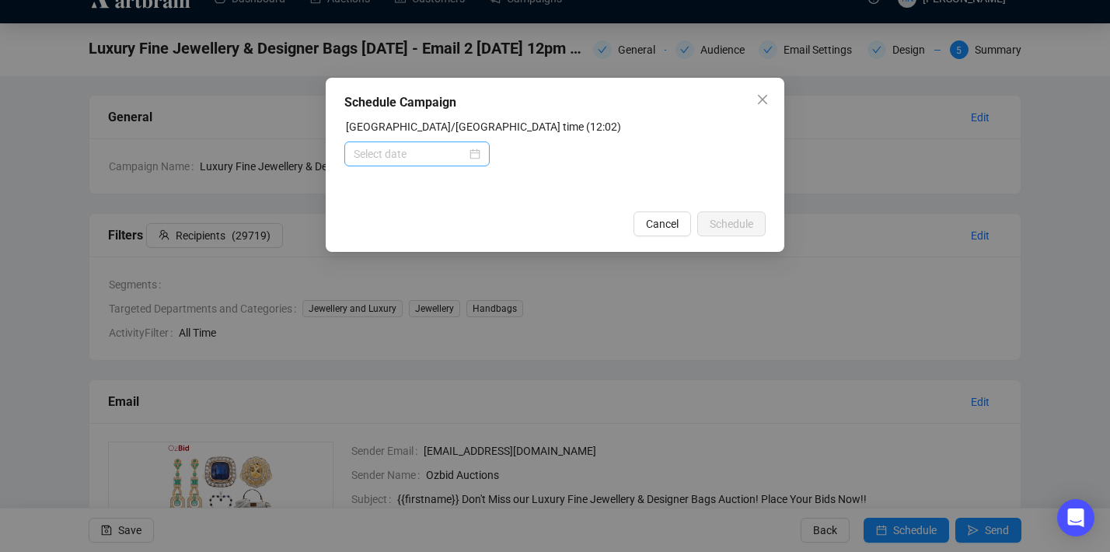
click at [466, 156] on div at bounding box center [417, 153] width 127 height 17
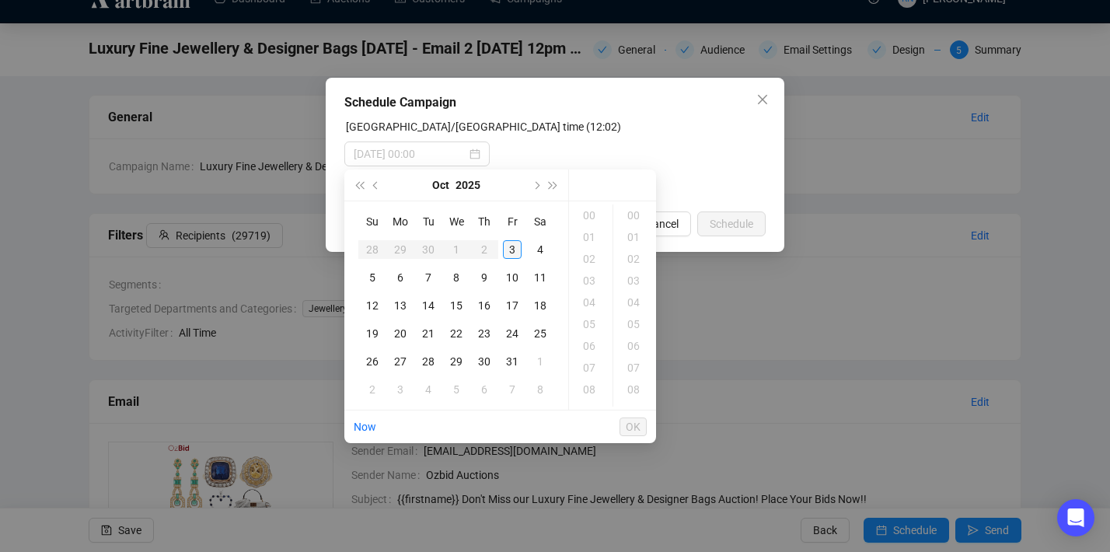
click at [512, 246] on div "3" at bounding box center [512, 249] width 19 height 19
click at [595, 281] on div "15" at bounding box center [590, 281] width 37 height 22
click at [634, 215] on div "00" at bounding box center [634, 215] width 37 height 22
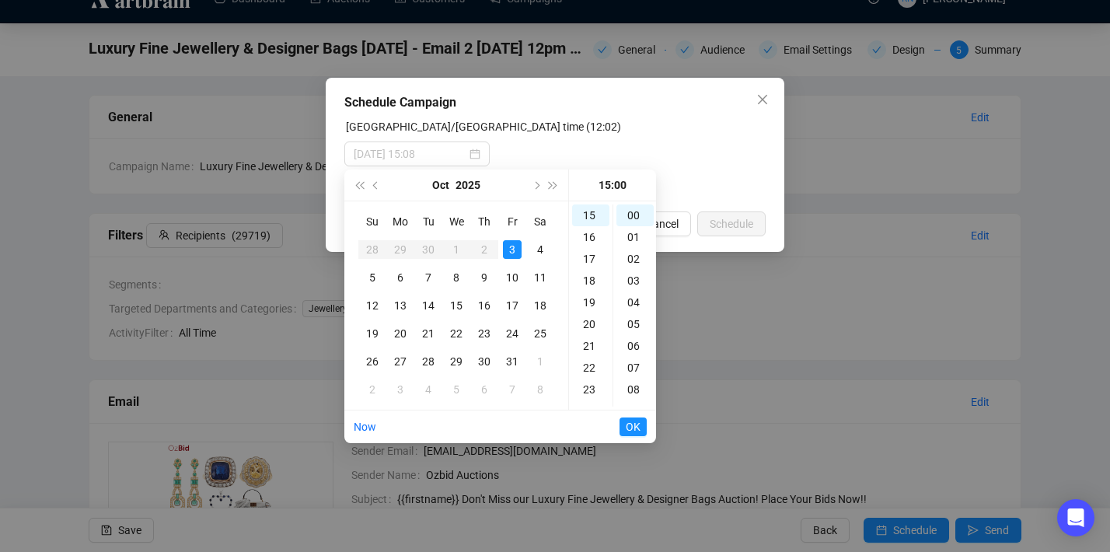
type input "2025-10-03 15:00"
click at [636, 425] on span "OK" at bounding box center [633, 427] width 15 height 30
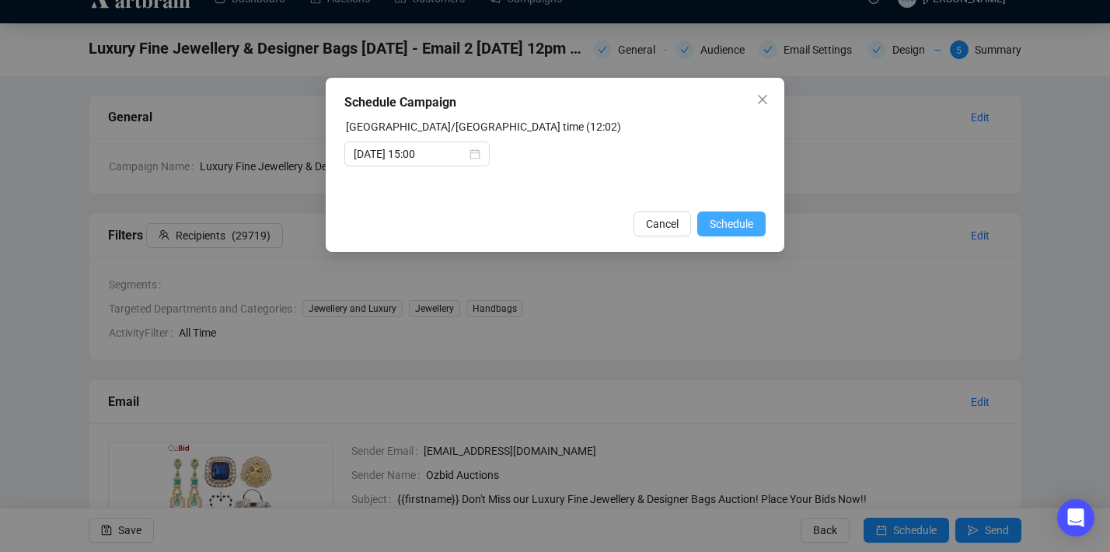
click at [760, 219] on button "Schedule" at bounding box center [731, 223] width 68 height 25
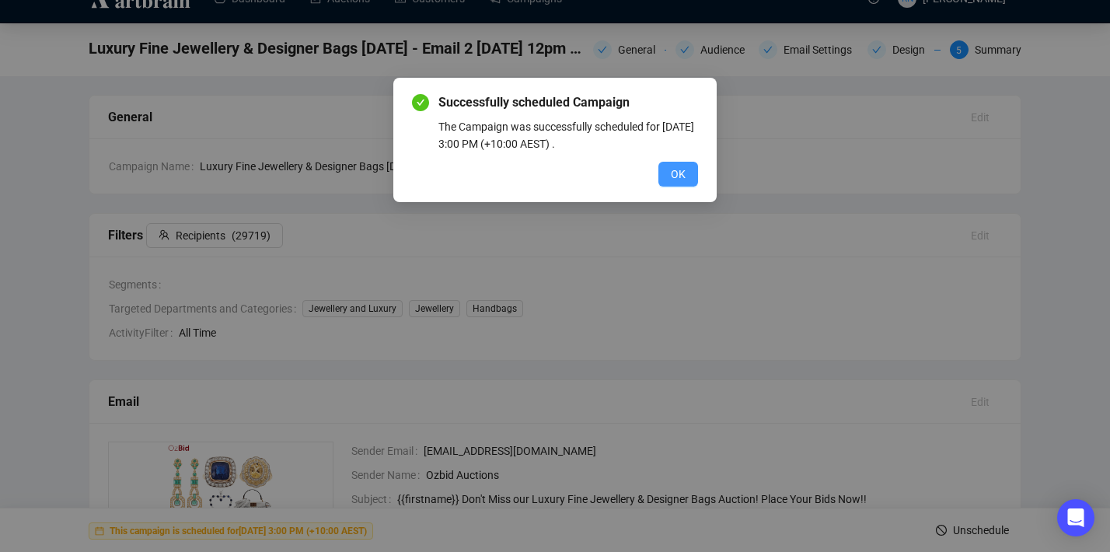
click at [681, 178] on span "OK" at bounding box center [678, 174] width 15 height 17
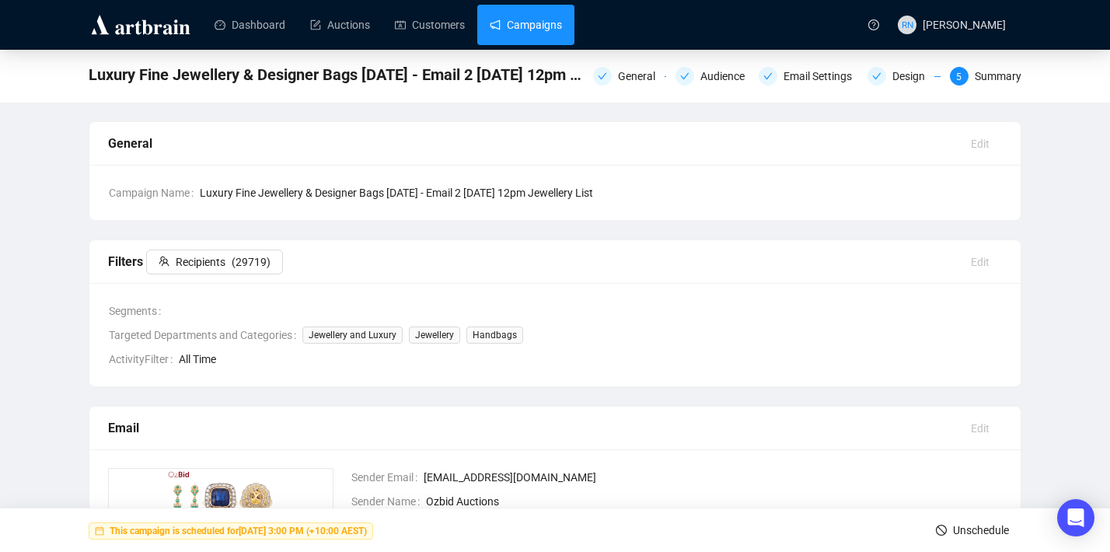
click at [506, 22] on link "Campaigns" at bounding box center [526, 25] width 72 height 40
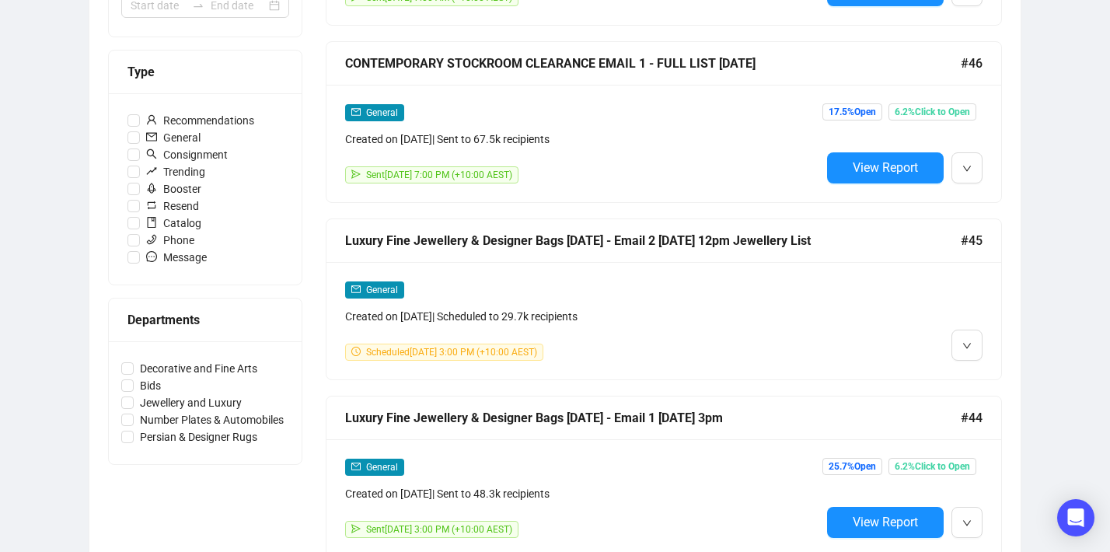
scroll to position [448, 0]
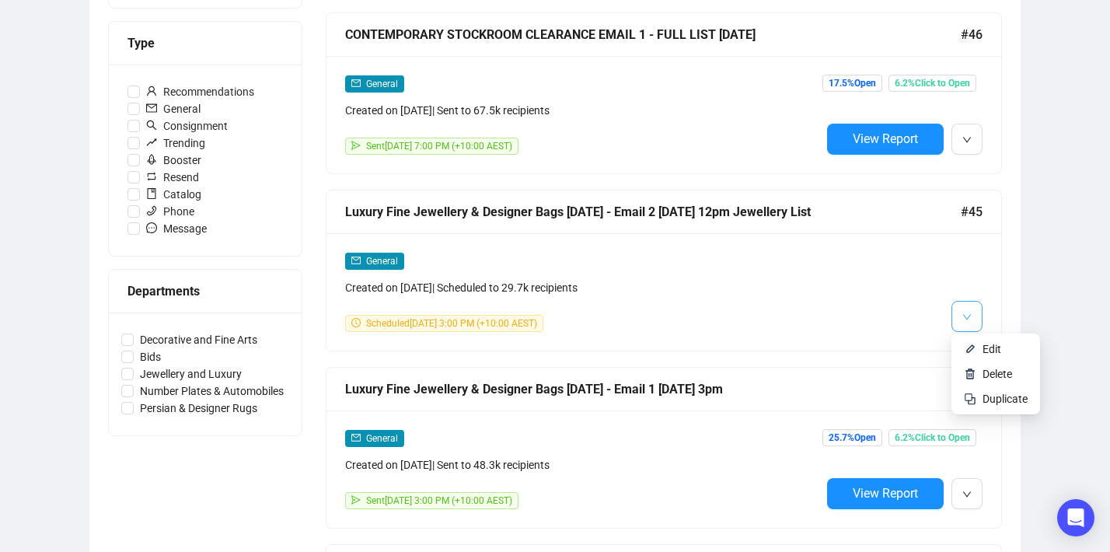
click at [972, 323] on button "button" at bounding box center [967, 316] width 31 height 31
click at [980, 403] on li "Duplicate" at bounding box center [996, 398] width 82 height 25
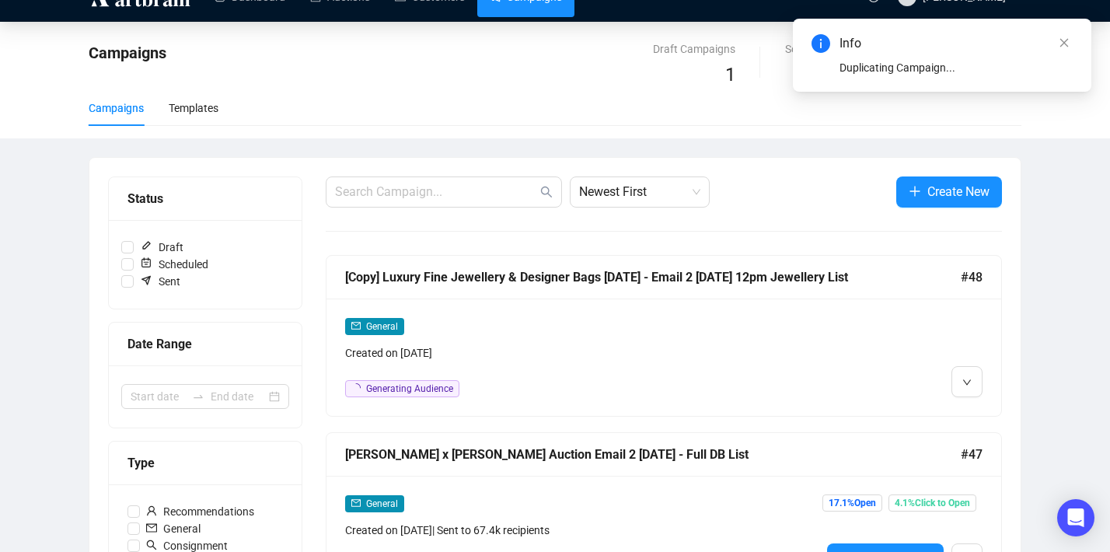
scroll to position [0, 0]
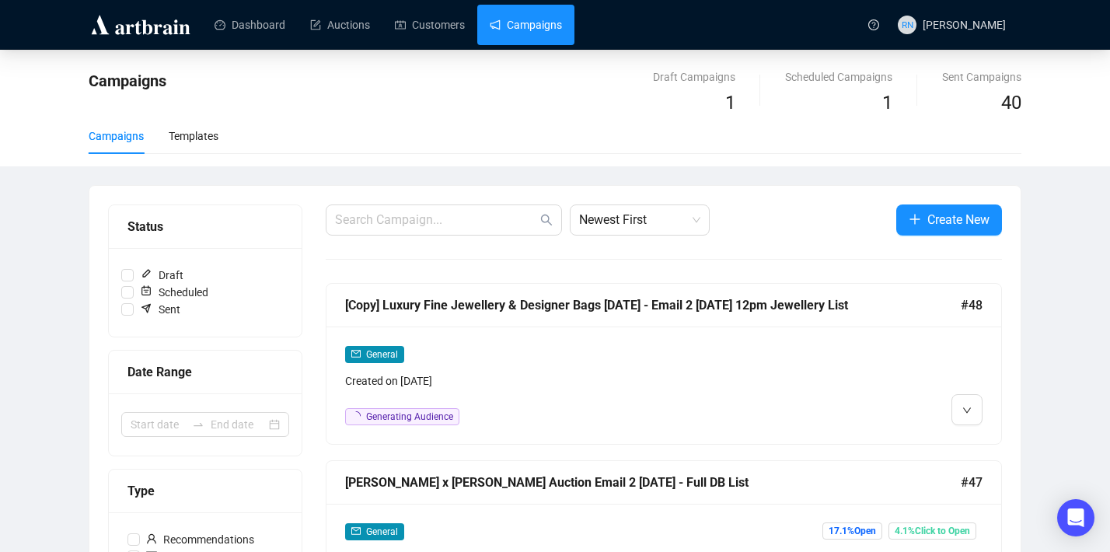
click at [512, 395] on div "General Created on Oct 3, 2025 Generating Audience" at bounding box center [583, 385] width 476 height 80
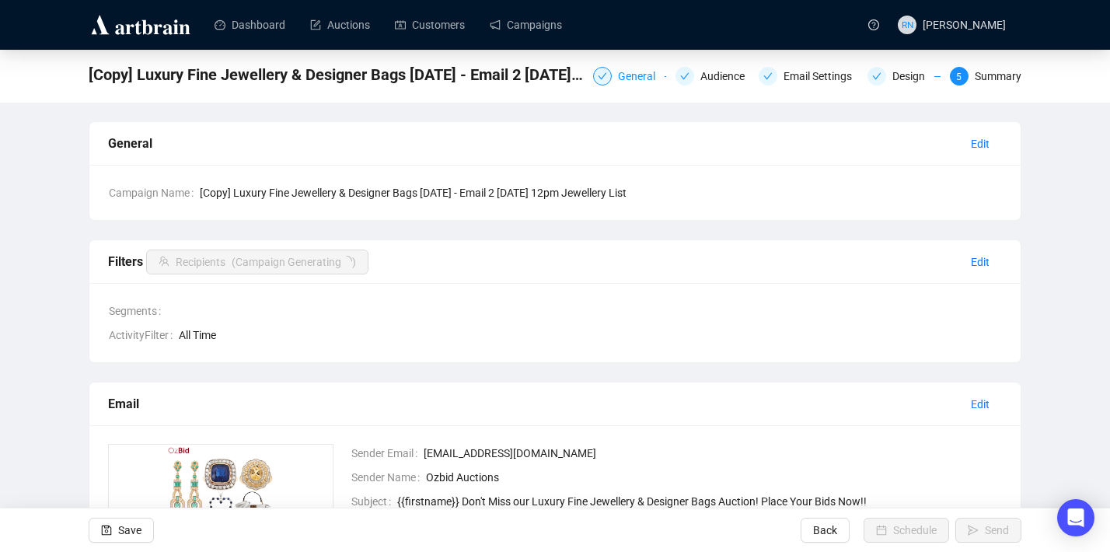
click at [642, 78] on div "General" at bounding box center [641, 76] width 47 height 19
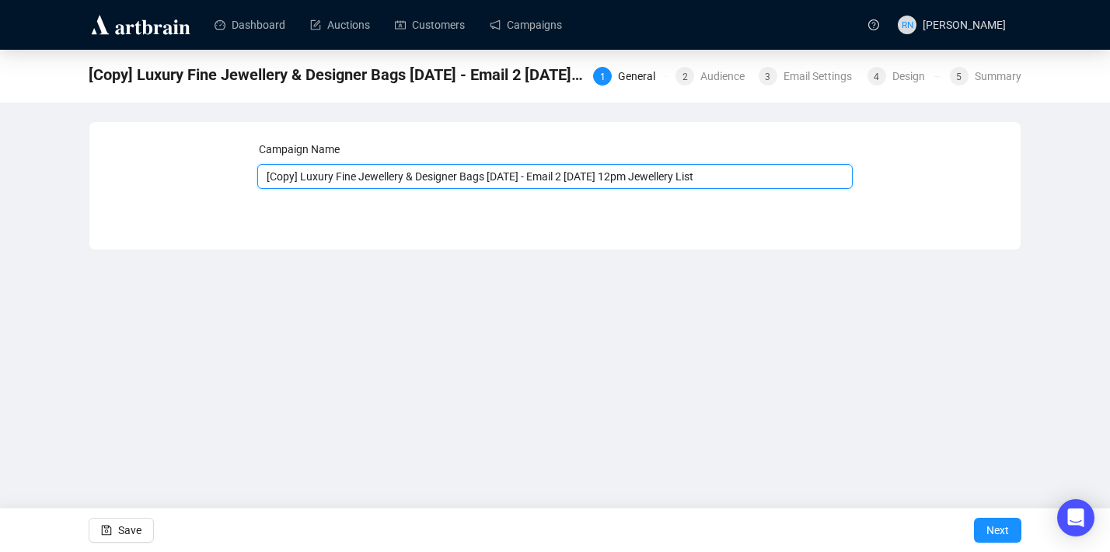
drag, startPoint x: 304, startPoint y: 174, endPoint x: 255, endPoint y: 174, distance: 49.0
click at [255, 174] on div "Campaign Name [Copy] Luxury Fine Jewellery & Designer Bags 6.10.25 - Email 2 3.…" at bounding box center [555, 174] width 894 height 67
click at [545, 180] on input "Luxury Fine Jewellery & Designer Bags 6.10.25 - Email 2 3.9.25 12pm Jewellery L…" at bounding box center [555, 176] width 596 height 25
click at [594, 176] on input "Luxury Fine Jewellery & Designer Bags 6.10.25 - Email 3 3.9.25 12pm Jewellery L…" at bounding box center [555, 176] width 596 height 25
click at [558, 180] on input "Luxury Fine Jewellery & Designer Bags 6.10.25 - Email 3 3.9.25 10am Jewellery L…" at bounding box center [555, 176] width 596 height 25
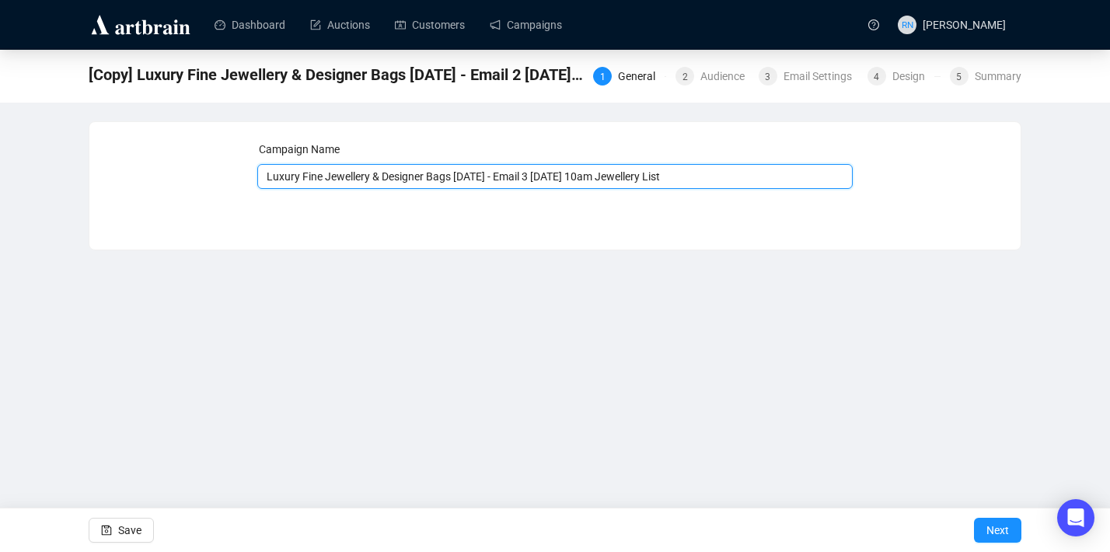
click at [566, 176] on input "Luxury Fine Jewellery & Designer Bags 6.10.25 - Email 3 5.9.25 10am Jewellery L…" at bounding box center [555, 176] width 596 height 25
type input "Luxury Fine Jewellery & Designer Bags 6.10.25 - Email 3 5.10.25 10am Jewellery …"
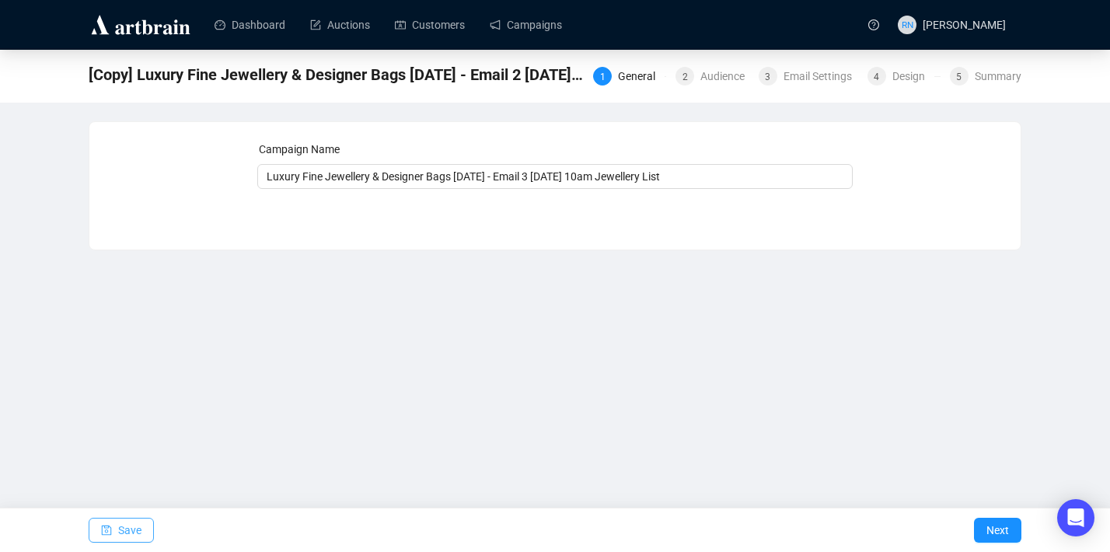
click at [127, 526] on span "Save" at bounding box center [129, 530] width 23 height 44
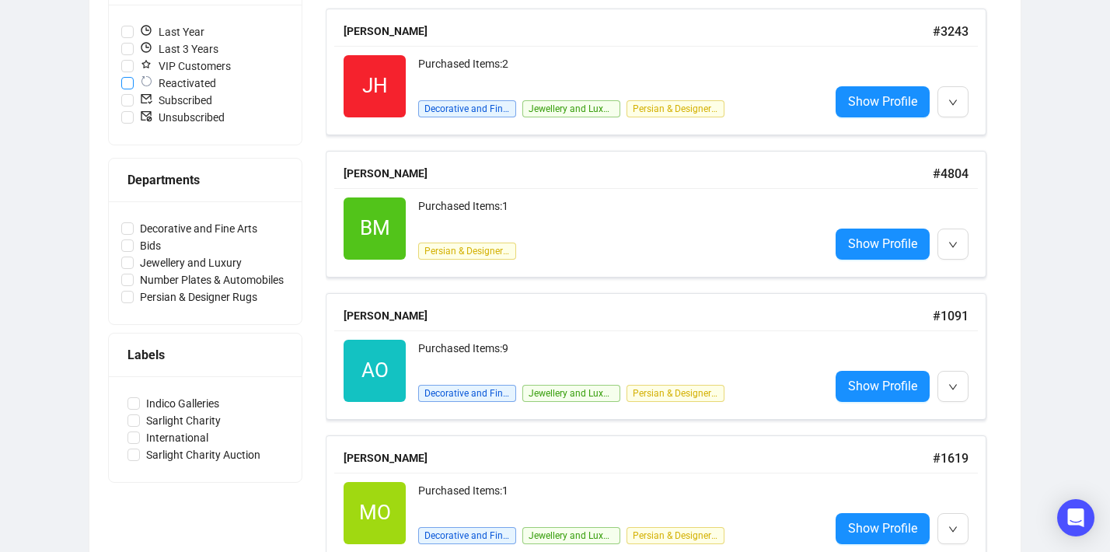
scroll to position [430, 0]
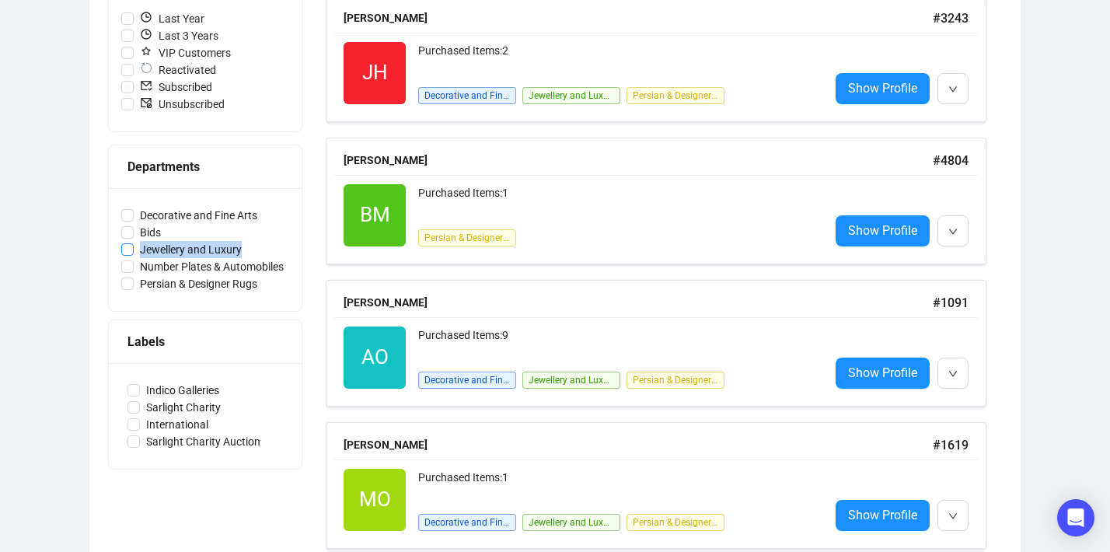
drag, startPoint x: 281, startPoint y: 248, endPoint x: 142, endPoint y: 249, distance: 138.4
click at [142, 249] on label "Jewellery and Luxury" at bounding box center [205, 249] width 168 height 17
copy span "Jewellery and Luxury"
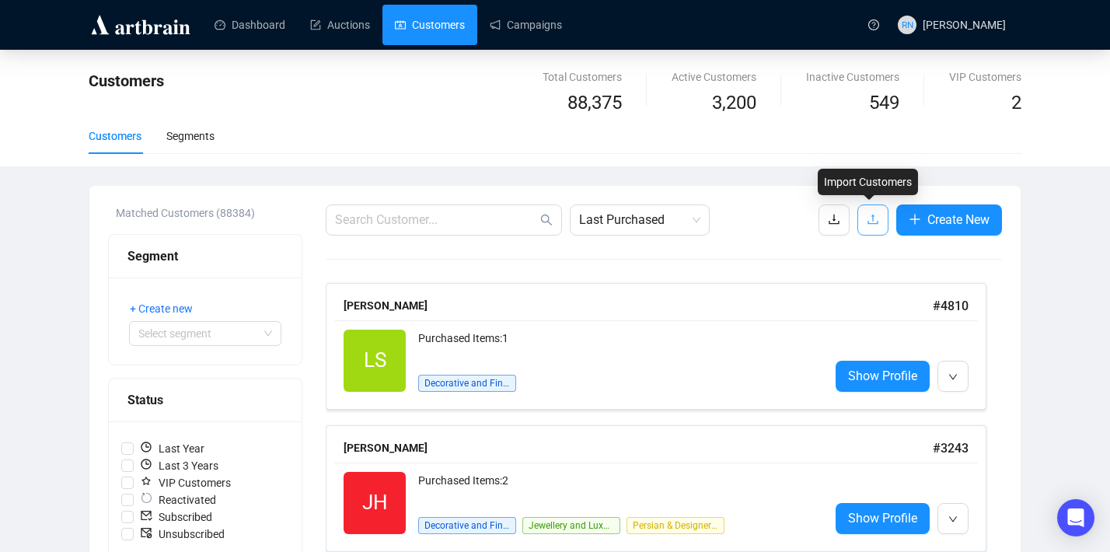
click at [868, 227] on span "button" at bounding box center [873, 219] width 12 height 19
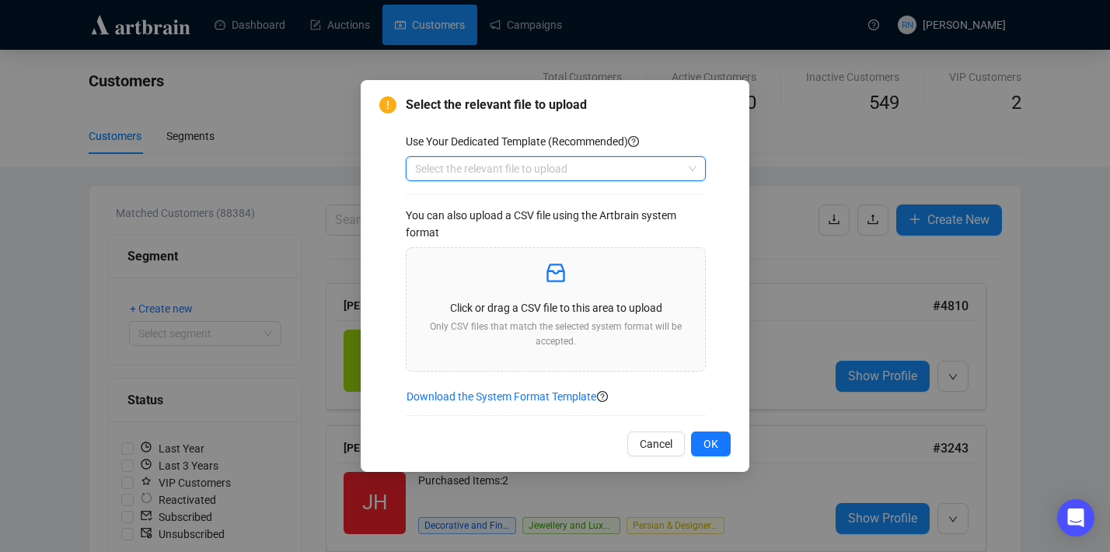
click at [459, 168] on input "search" at bounding box center [548, 168] width 267 height 23
click at [466, 199] on div "Customers" at bounding box center [555, 199] width 275 height 17
click at [473, 313] on p "Click or drag a CSV file to this area to upload" at bounding box center [556, 307] width 274 height 17
